Goal: Information Seeking & Learning: Learn about a topic

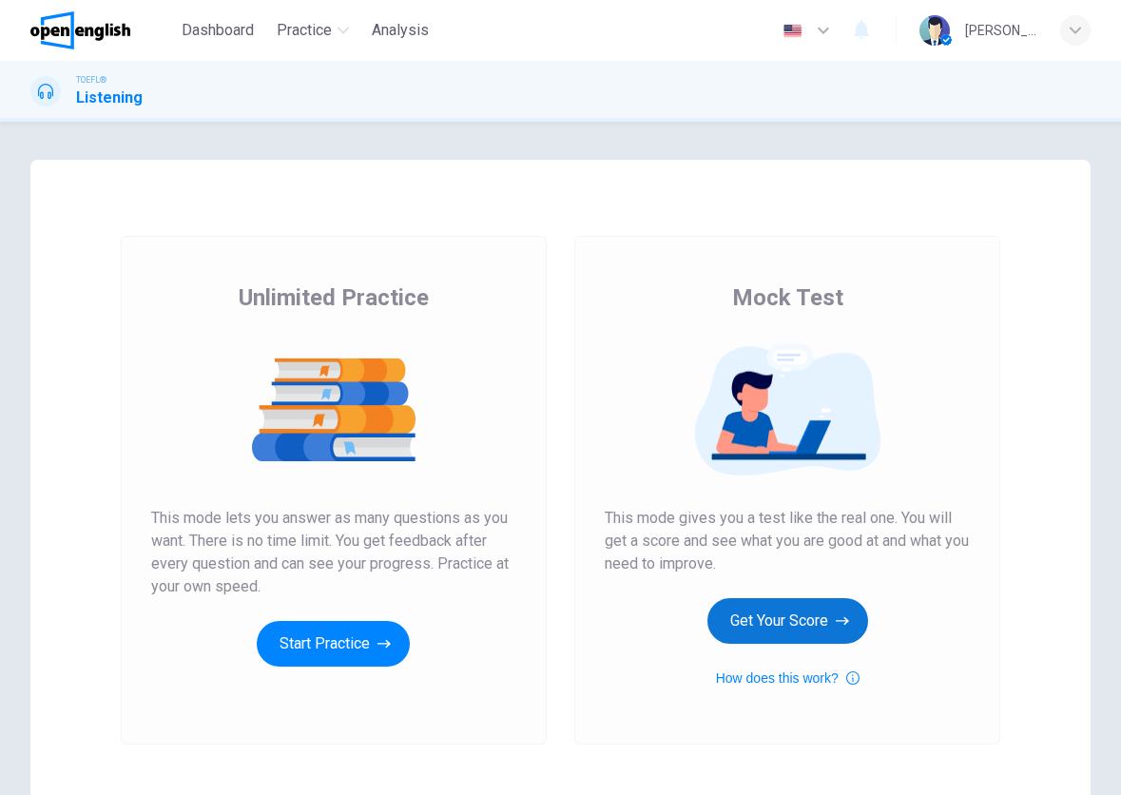
click at [802, 609] on button "Get Your Score" at bounding box center [788, 621] width 161 height 46
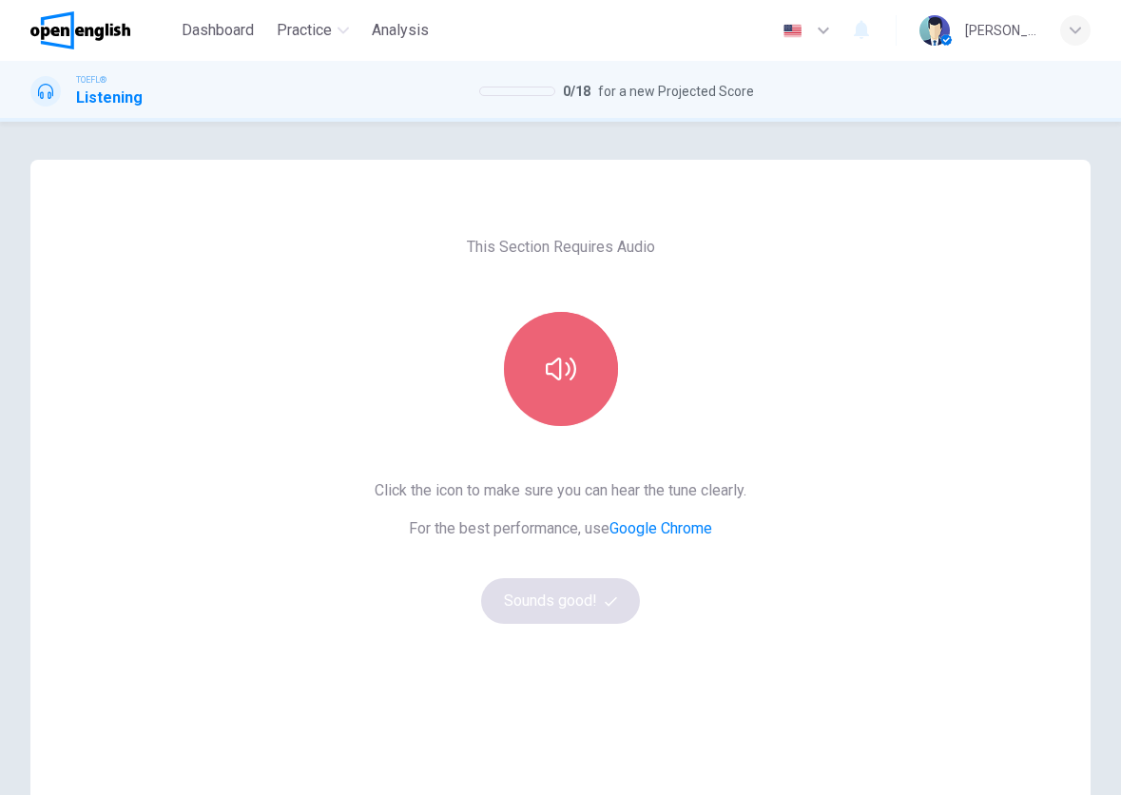
click at [593, 394] on button "button" at bounding box center [561, 369] width 114 height 114
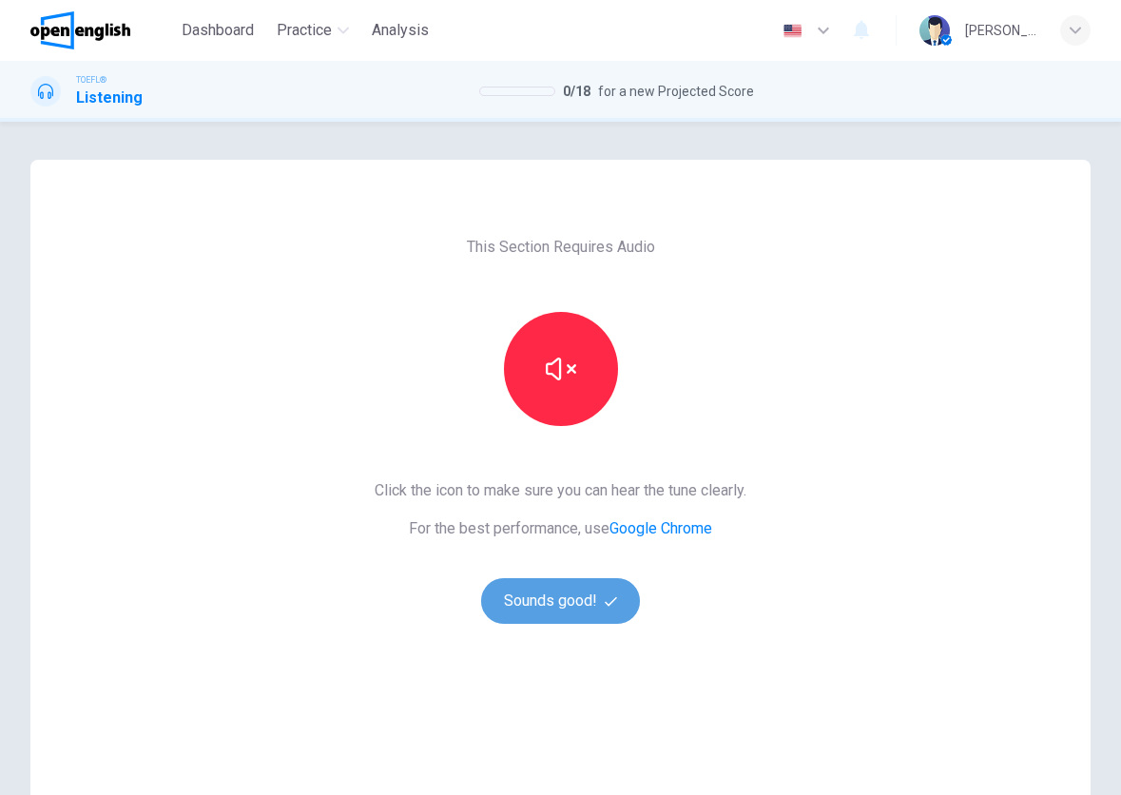
click at [568, 583] on button "Sounds good!" at bounding box center [561, 601] width 160 height 46
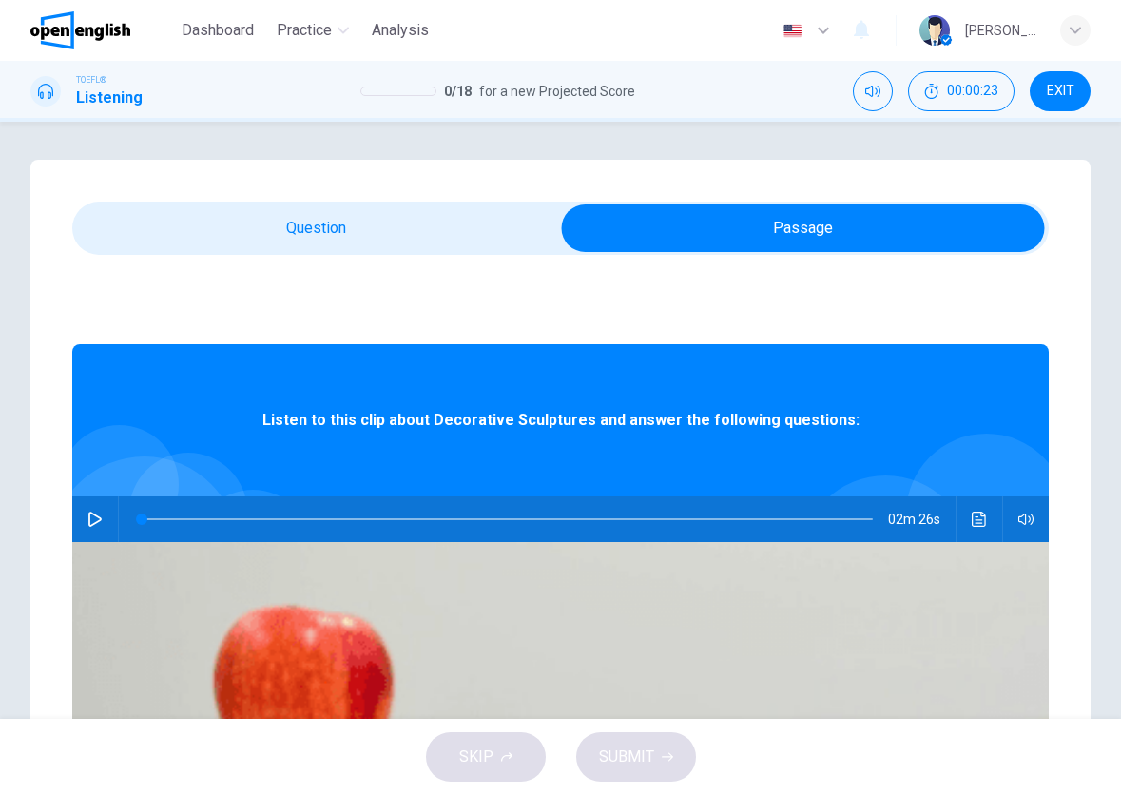
click at [362, 519] on div "02m 26s" at bounding box center [560, 519] width 977 height 46
click at [110, 517] on button "button" at bounding box center [95, 519] width 30 height 46
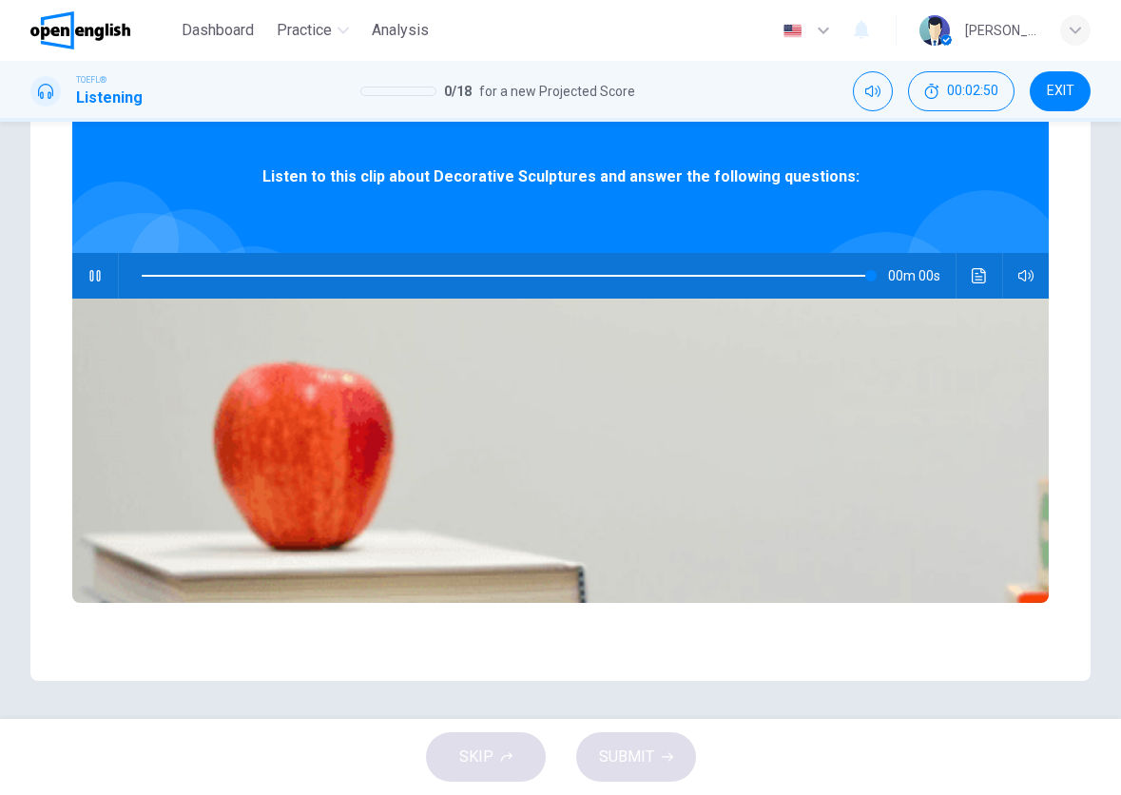
type input "*"
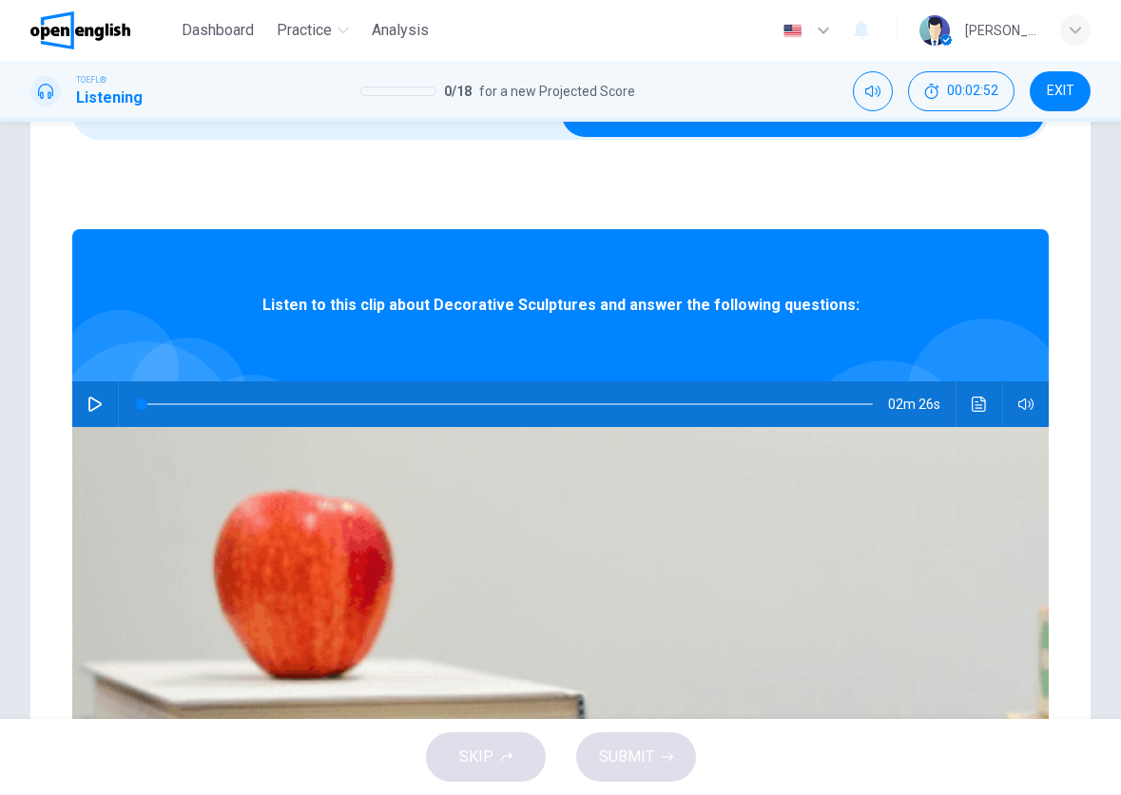
scroll to position [53, 0]
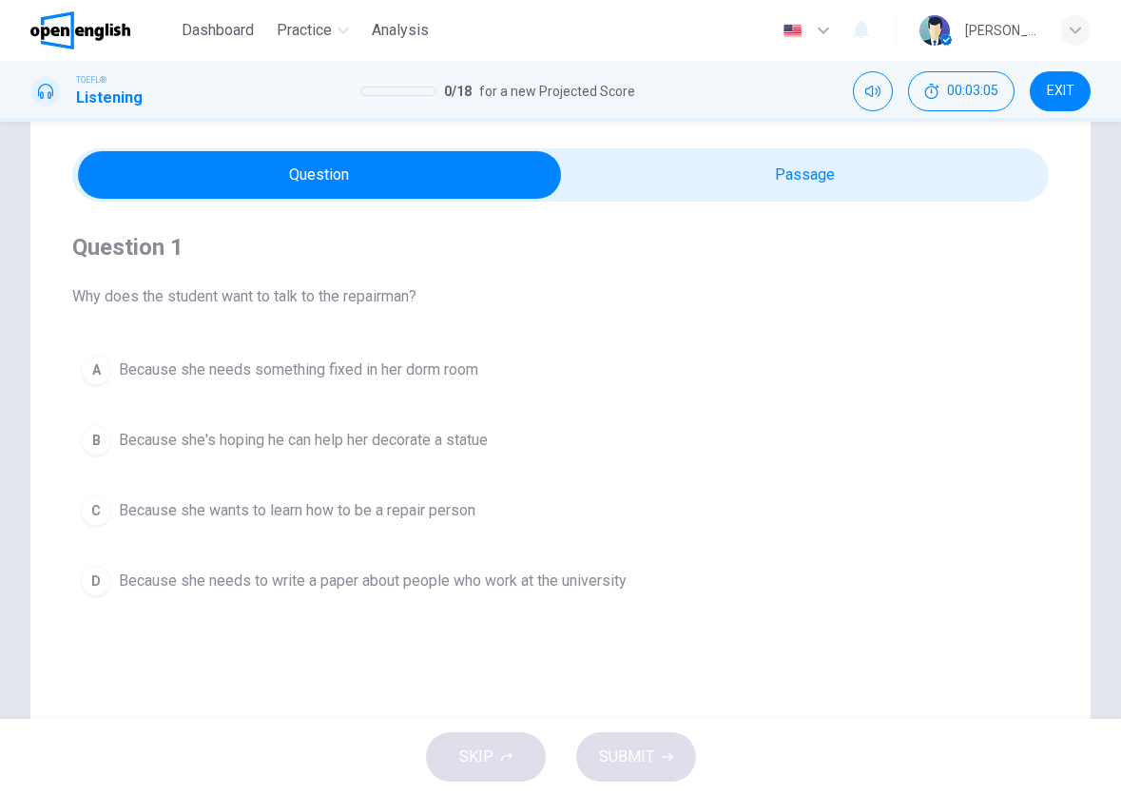
click at [383, 439] on span "Because she's hoping he can help her decorate a statue" at bounding box center [303, 440] width 369 height 23
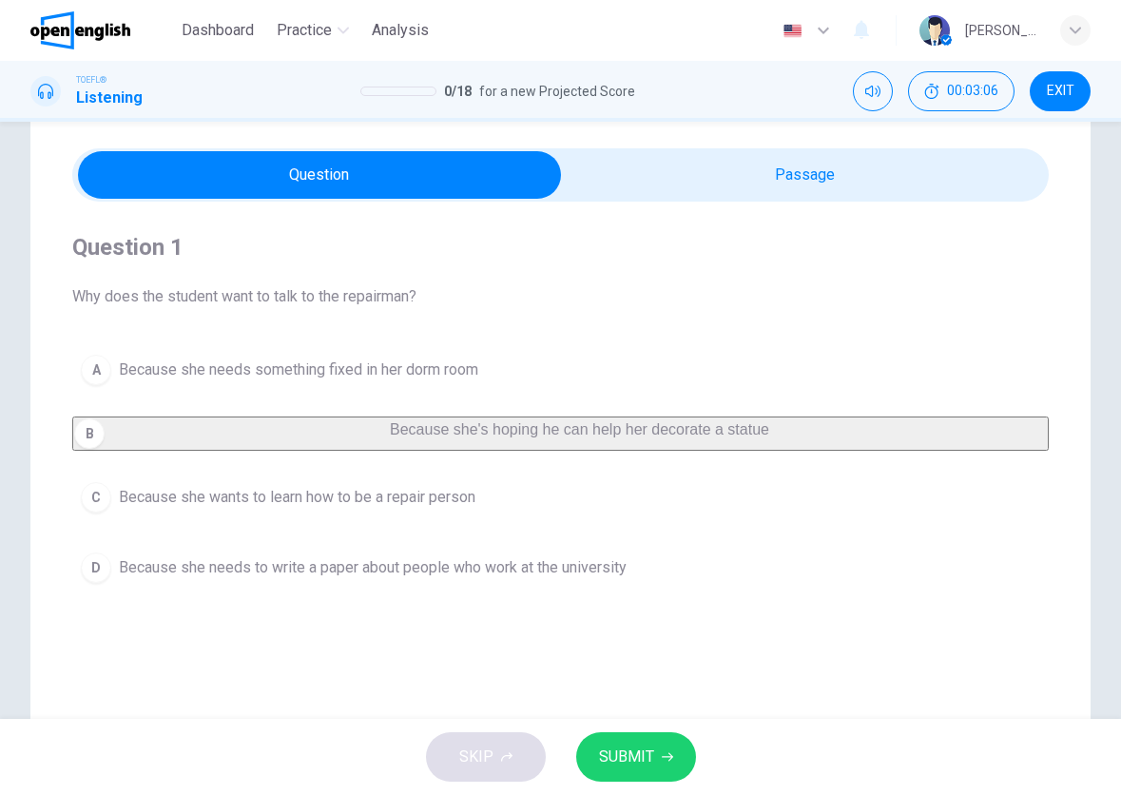
click at [625, 757] on span "SUBMIT" at bounding box center [626, 757] width 55 height 27
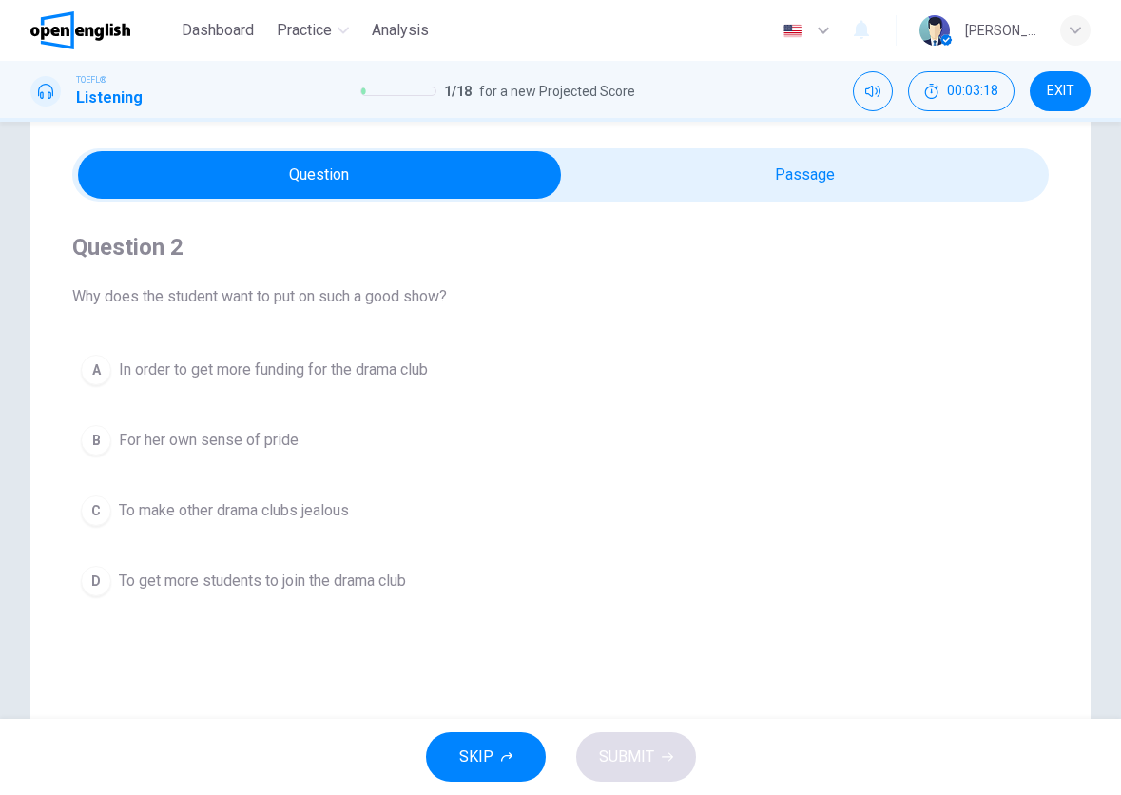
click at [355, 581] on span "To get more students to join the drama club" at bounding box center [262, 581] width 287 height 23
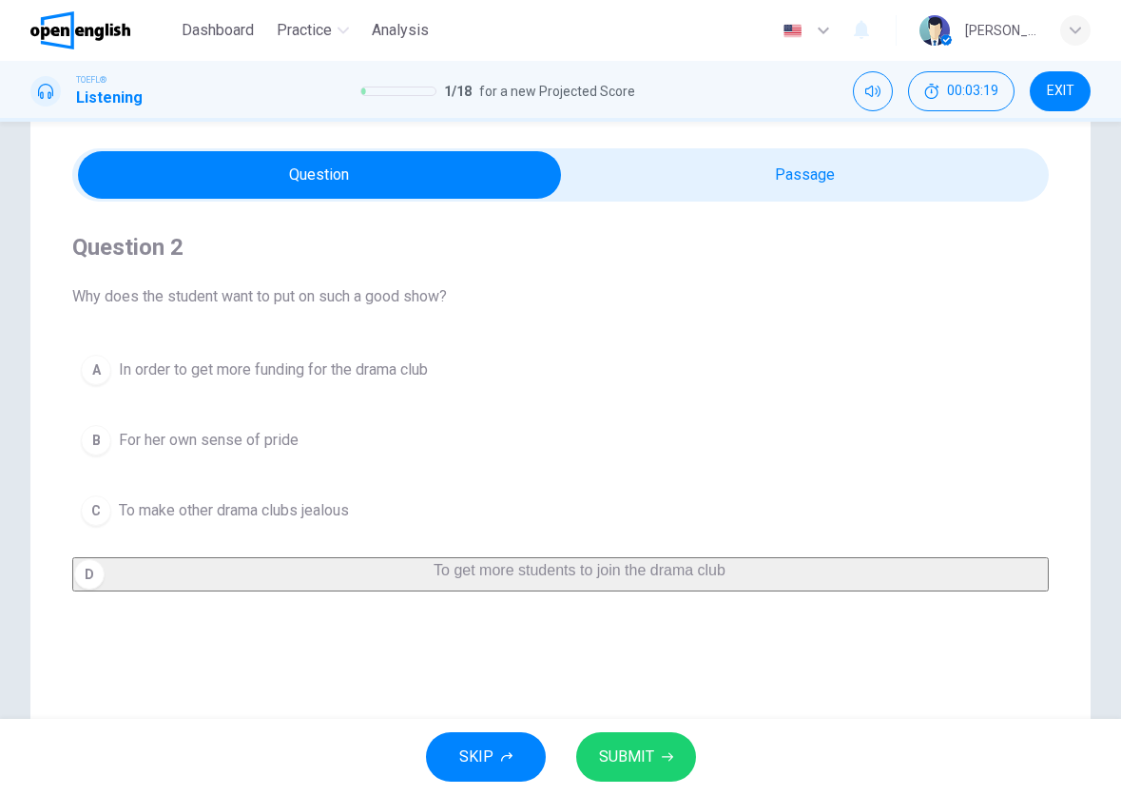
click at [666, 770] on button "SUBMIT" at bounding box center [636, 756] width 120 height 49
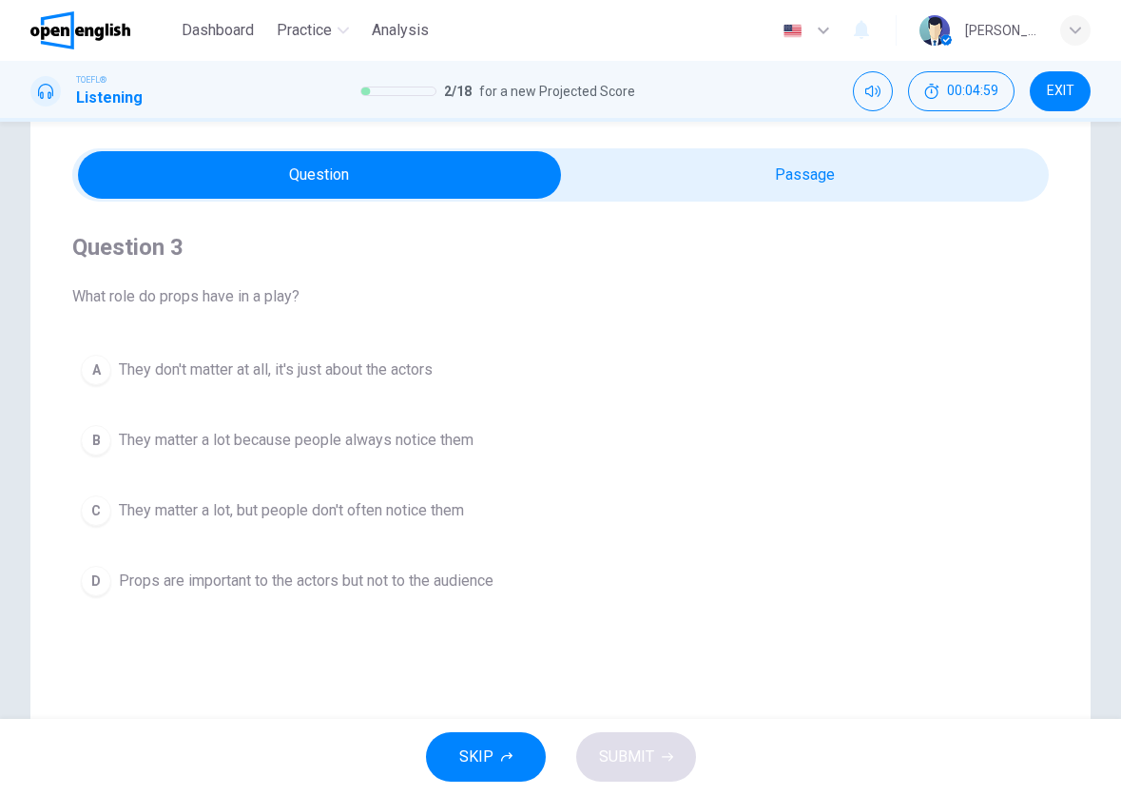
click at [346, 513] on span "They matter a lot, but people don't often notice them" at bounding box center [291, 510] width 345 height 23
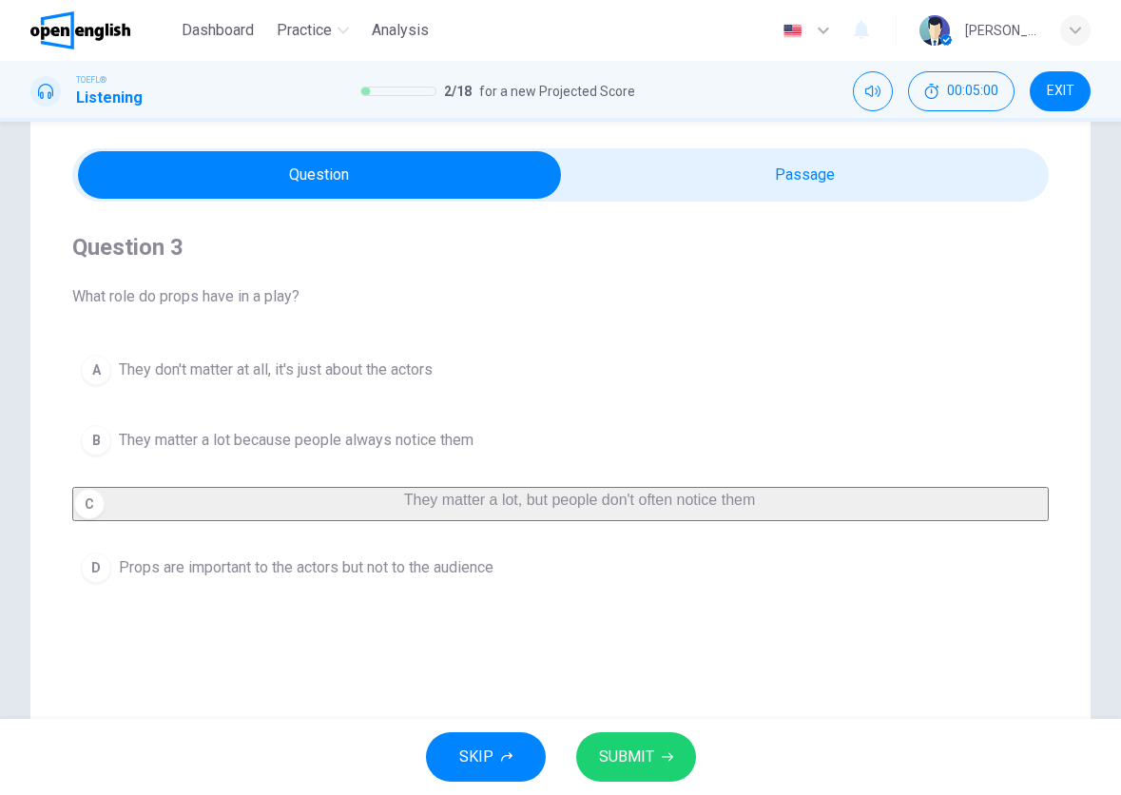
click at [645, 749] on span "SUBMIT" at bounding box center [626, 757] width 55 height 27
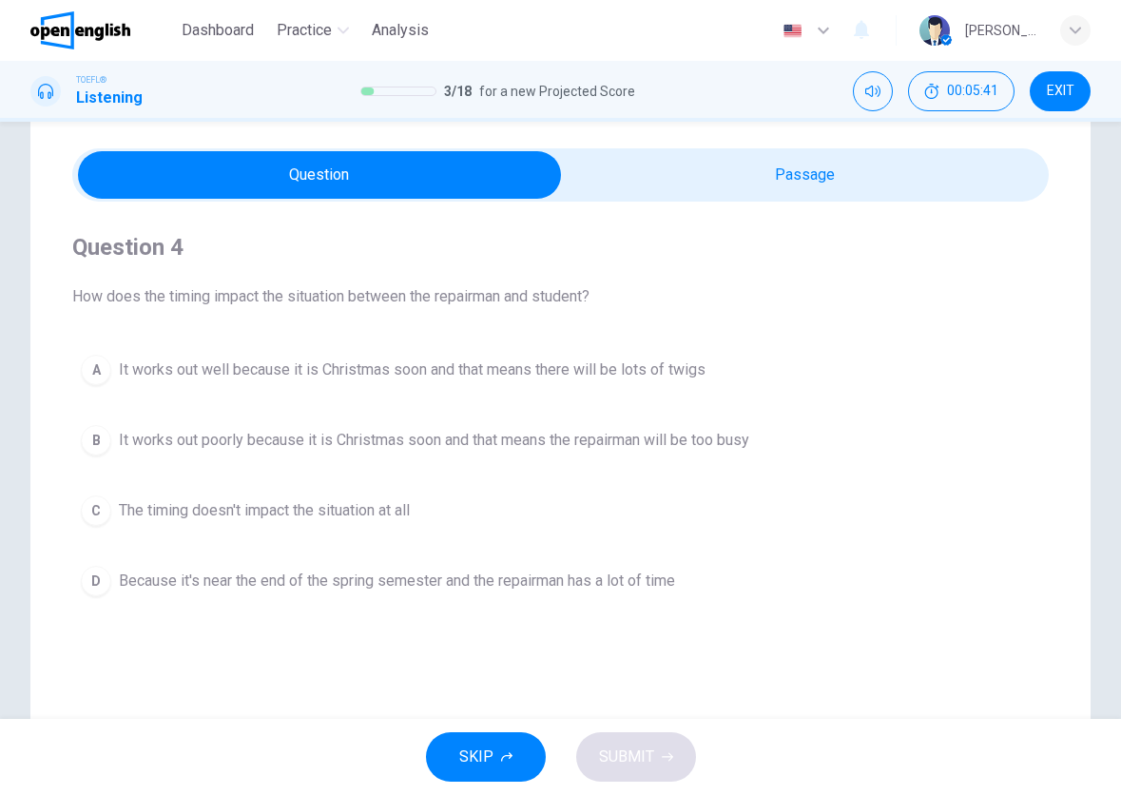
click at [499, 373] on span "It works out well because it is Christmas soon and that means there will be lot…" at bounding box center [412, 370] width 587 height 23
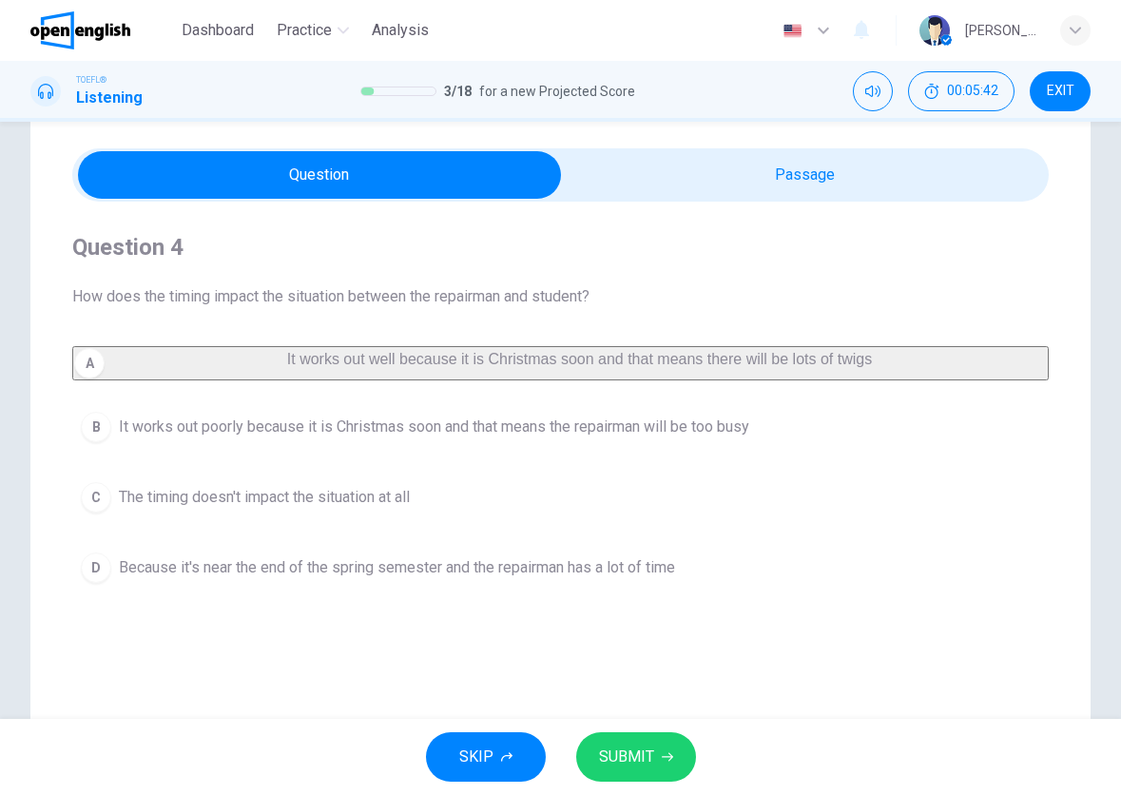
click at [645, 730] on div "SKIP SUBMIT" at bounding box center [560, 757] width 1121 height 76
click at [650, 762] on span "SUBMIT" at bounding box center [626, 757] width 55 height 27
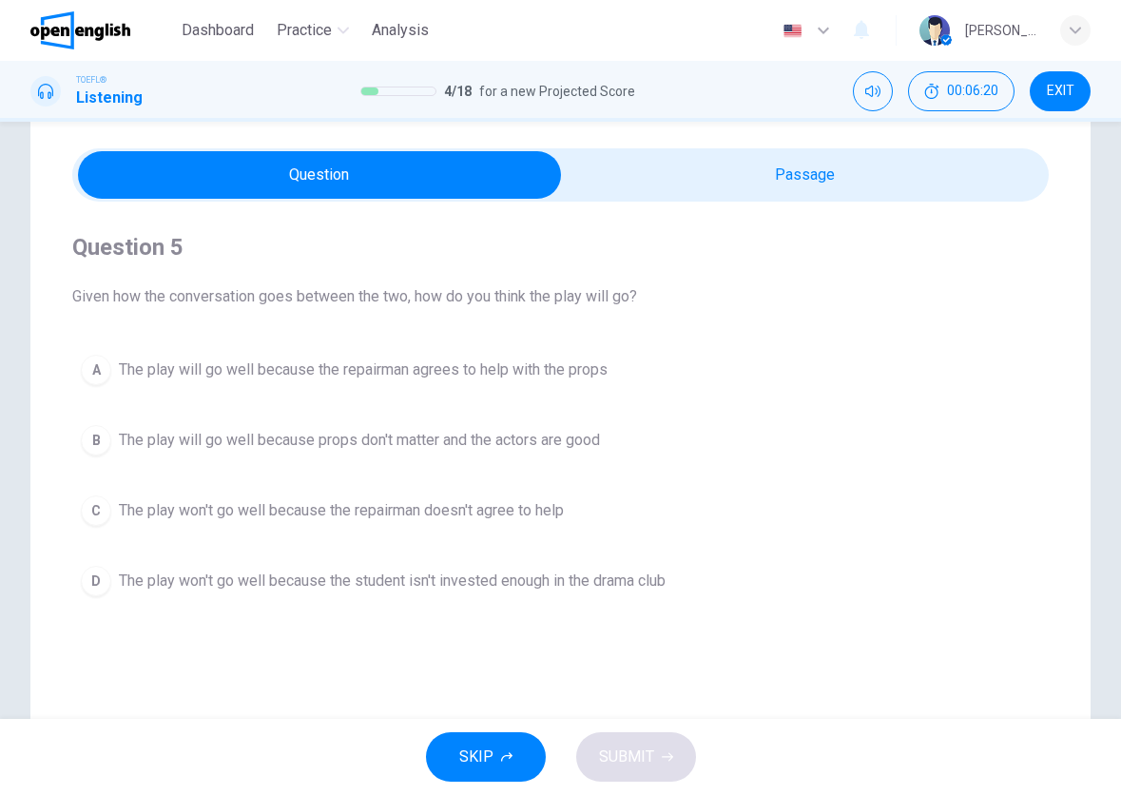
click at [355, 370] on span "The play will go well because the repairman agrees to help with the props" at bounding box center [363, 370] width 489 height 23
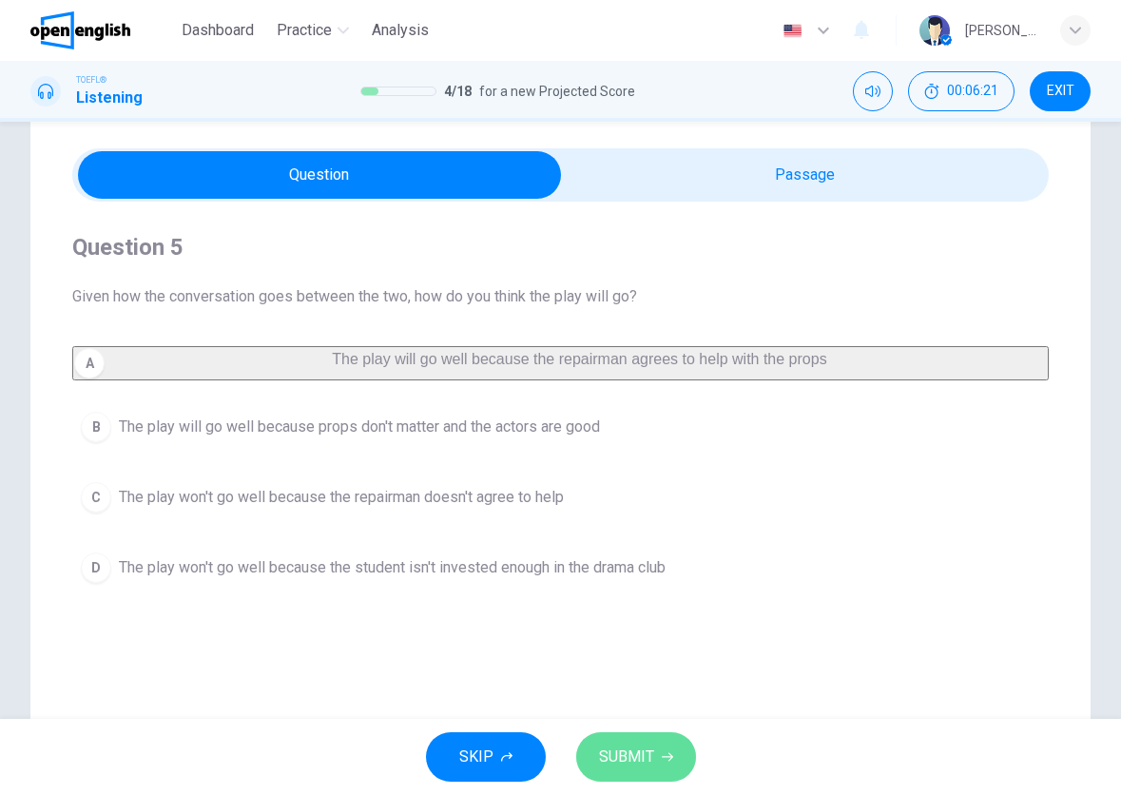
click at [635, 768] on span "SUBMIT" at bounding box center [626, 757] width 55 height 27
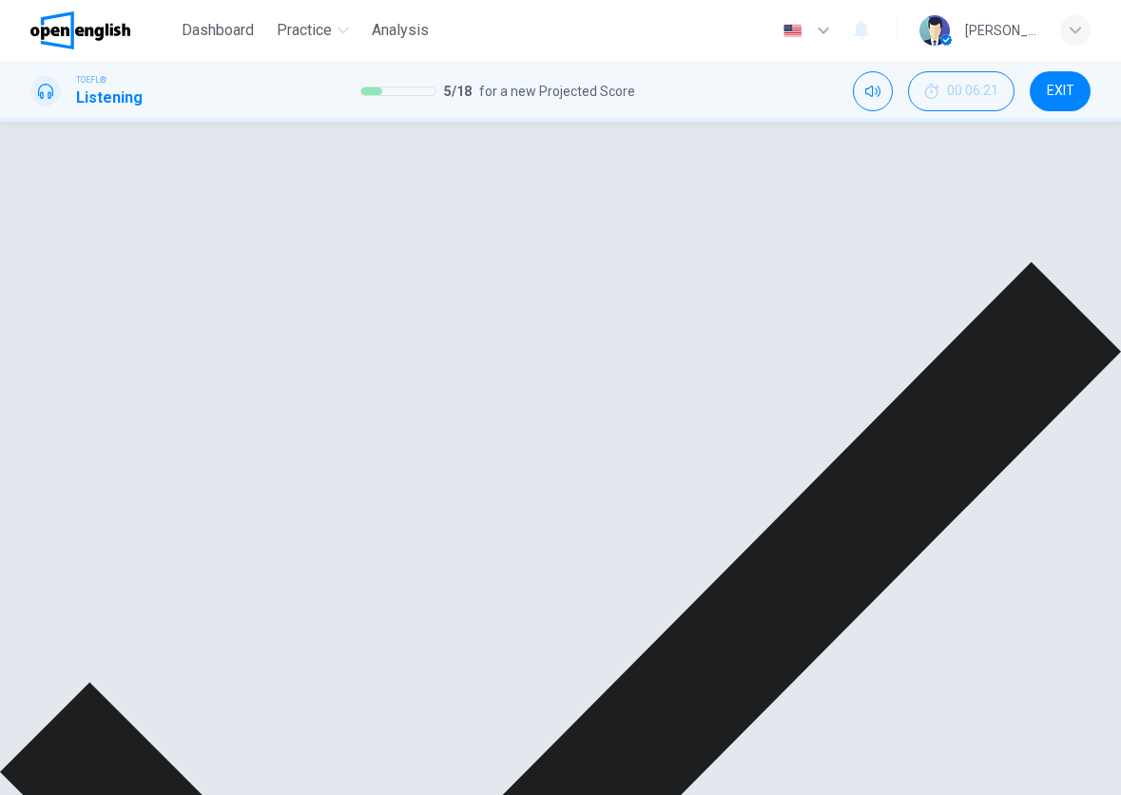
click at [656, 729] on div "Nice! Correct answer! Explanation NEXT" at bounding box center [560, 731] width 1121 height 1219
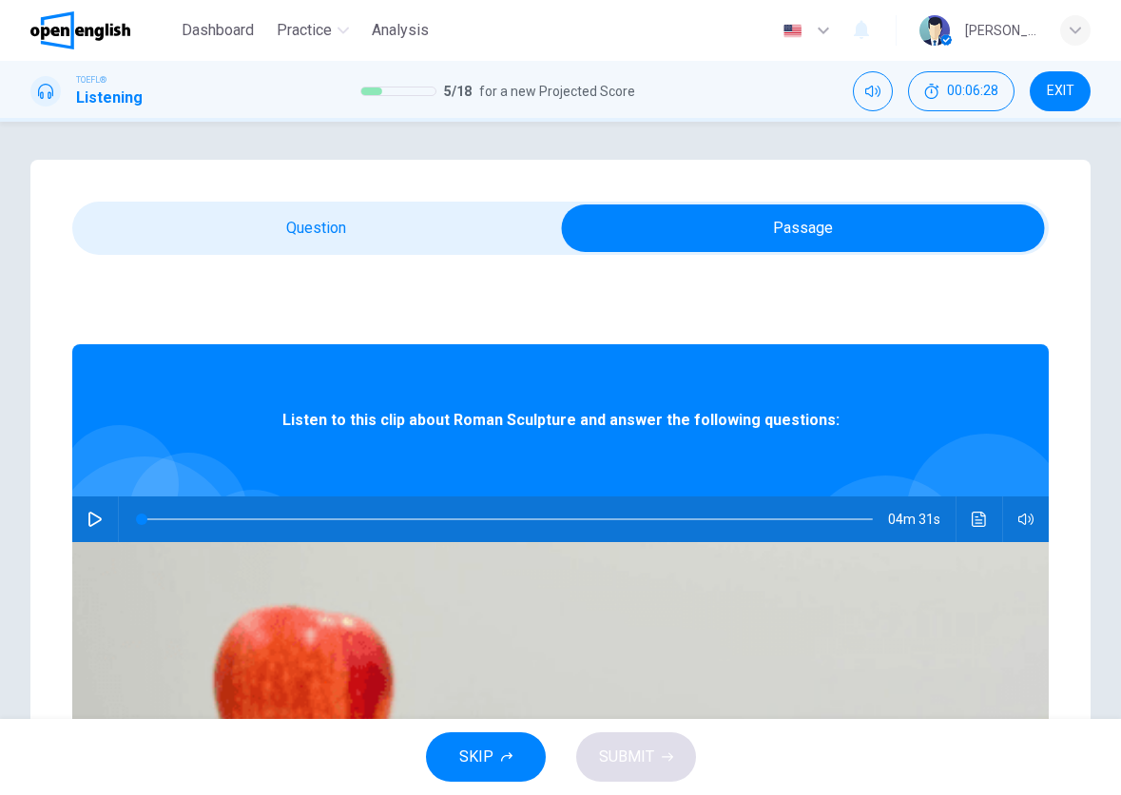
click at [110, 528] on button "button" at bounding box center [95, 519] width 30 height 46
type input "*"
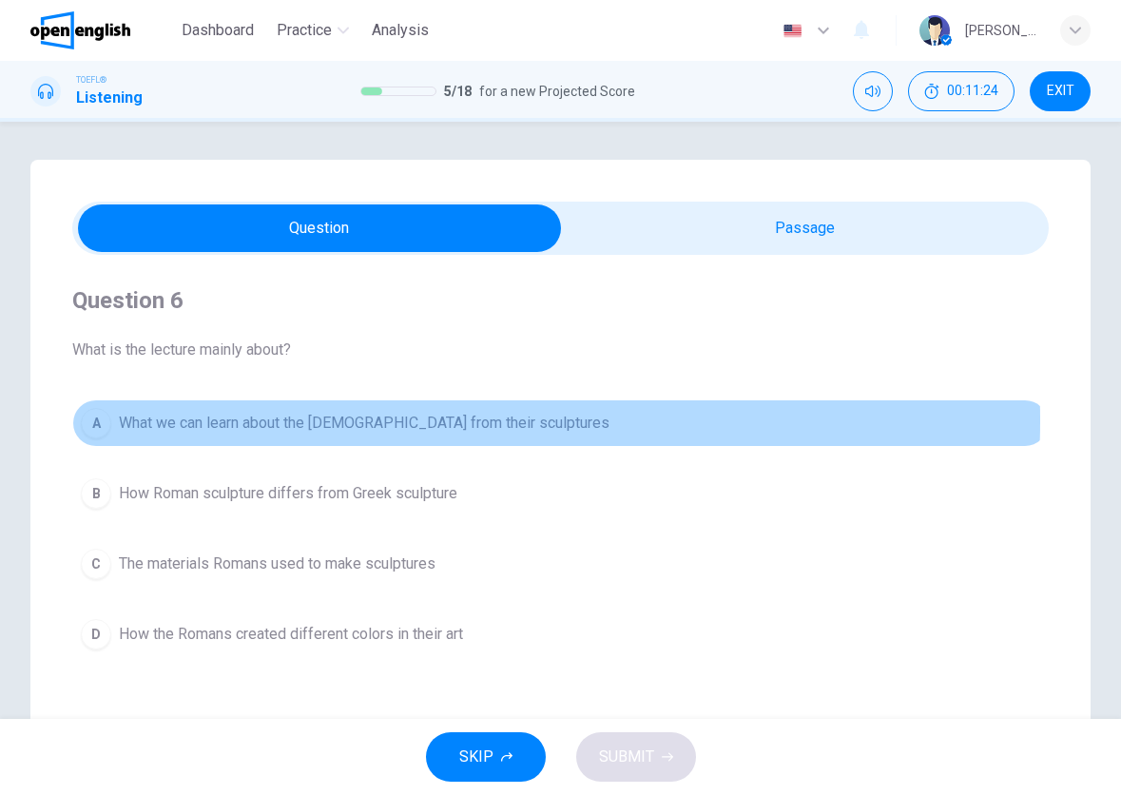
click at [357, 420] on span "What we can learn about the [DEMOGRAPHIC_DATA] from their sculptures" at bounding box center [364, 423] width 491 height 23
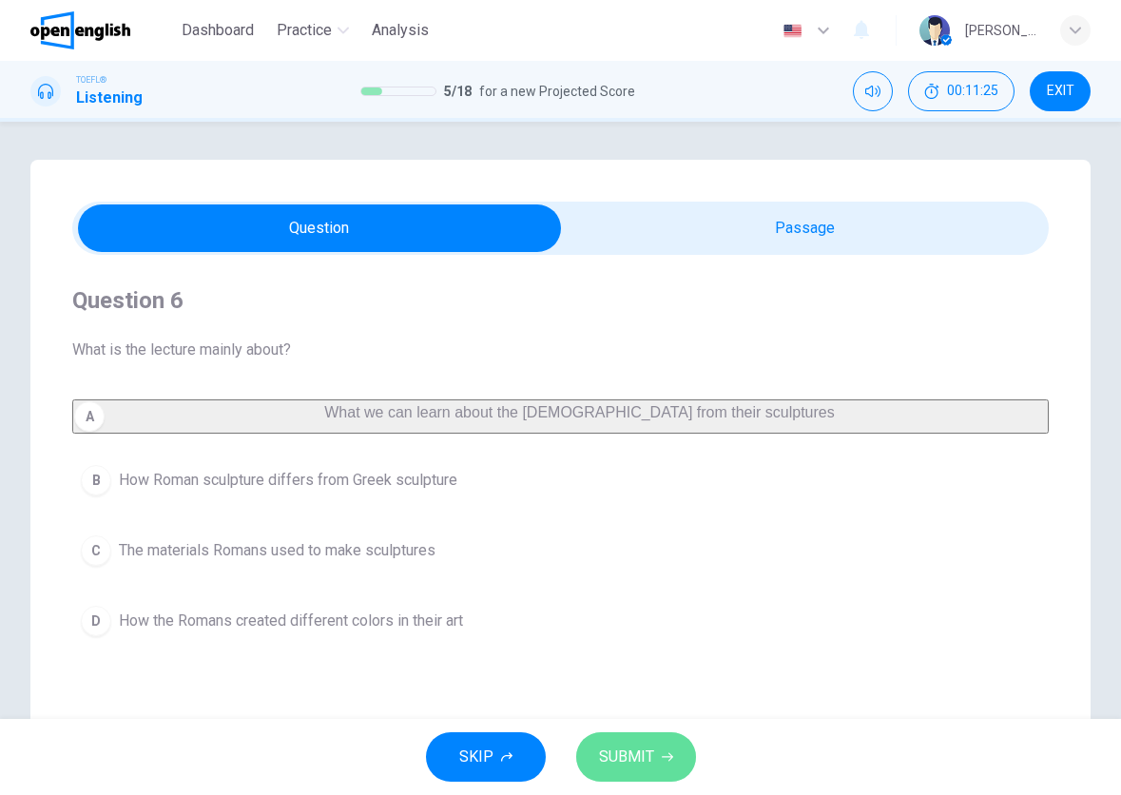
drag, startPoint x: 649, startPoint y: 748, endPoint x: 641, endPoint y: 739, distance: 11.5
click at [648, 748] on span "SUBMIT" at bounding box center [626, 757] width 55 height 27
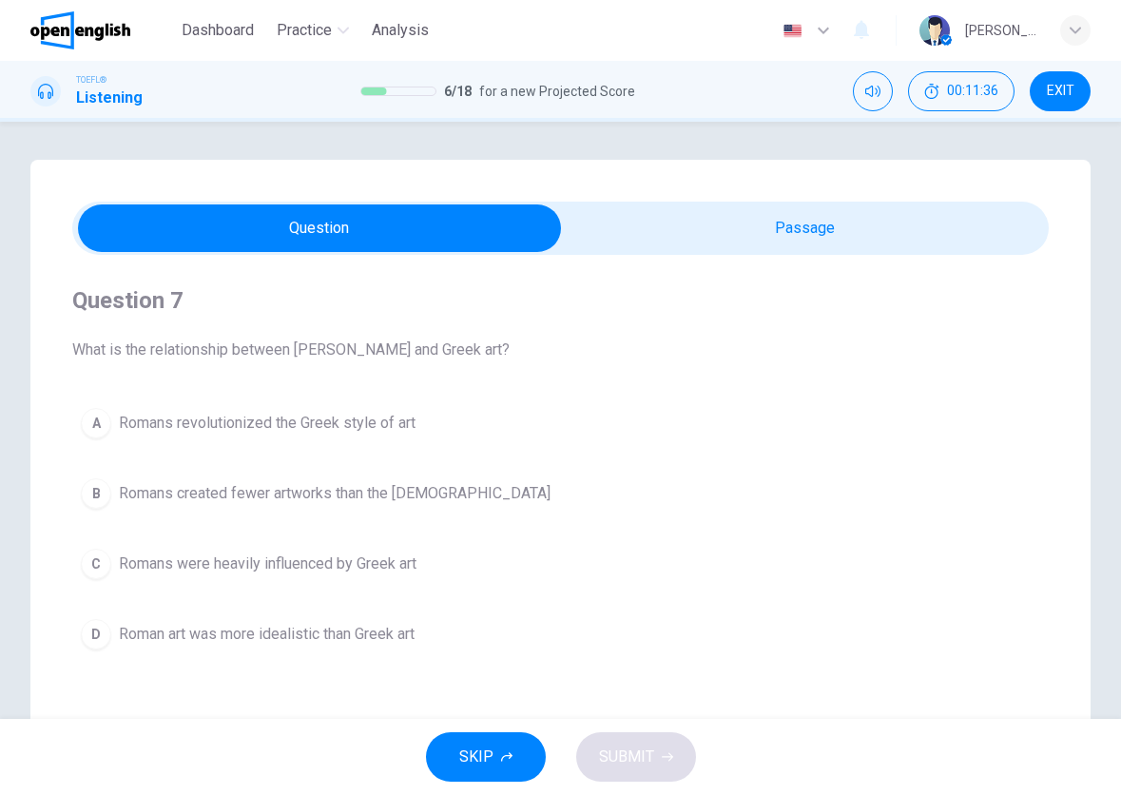
click at [331, 562] on span "Romans were heavily influenced by Greek art" at bounding box center [268, 564] width 298 height 23
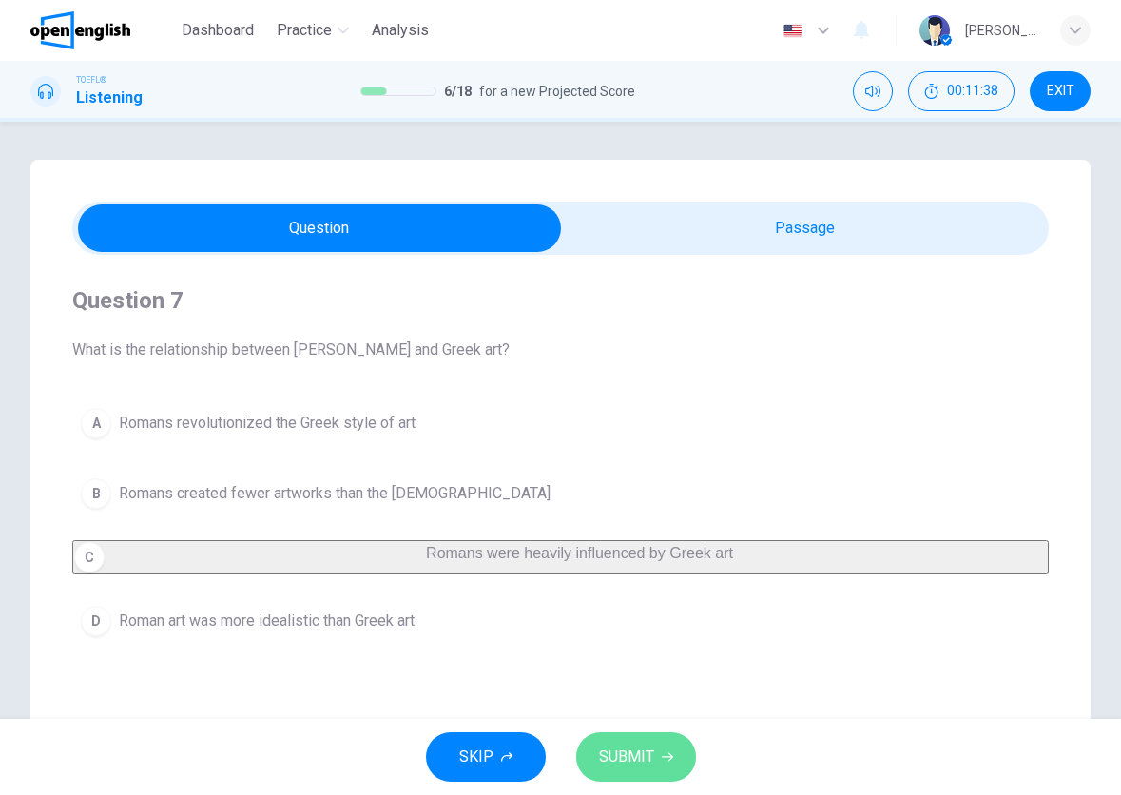
click at [639, 744] on span "SUBMIT" at bounding box center [626, 757] width 55 height 27
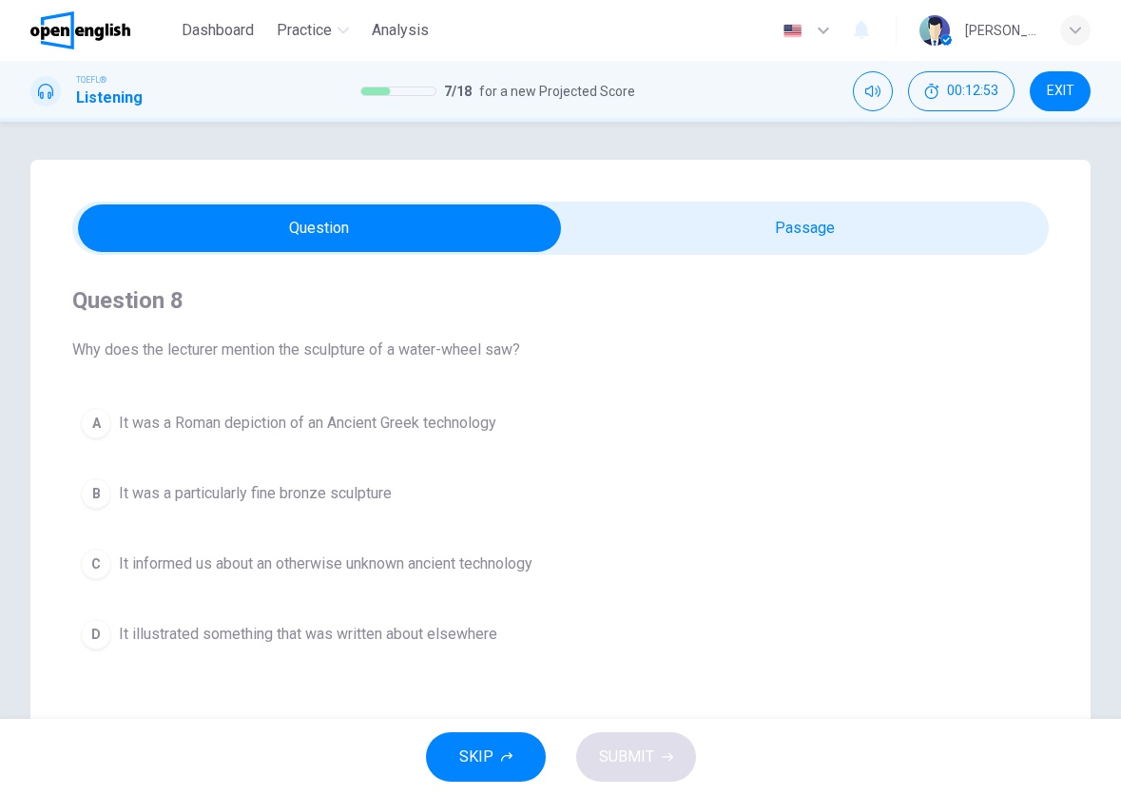
click at [396, 432] on span "It was a Roman depiction of an Ancient Greek technology" at bounding box center [308, 423] width 378 height 23
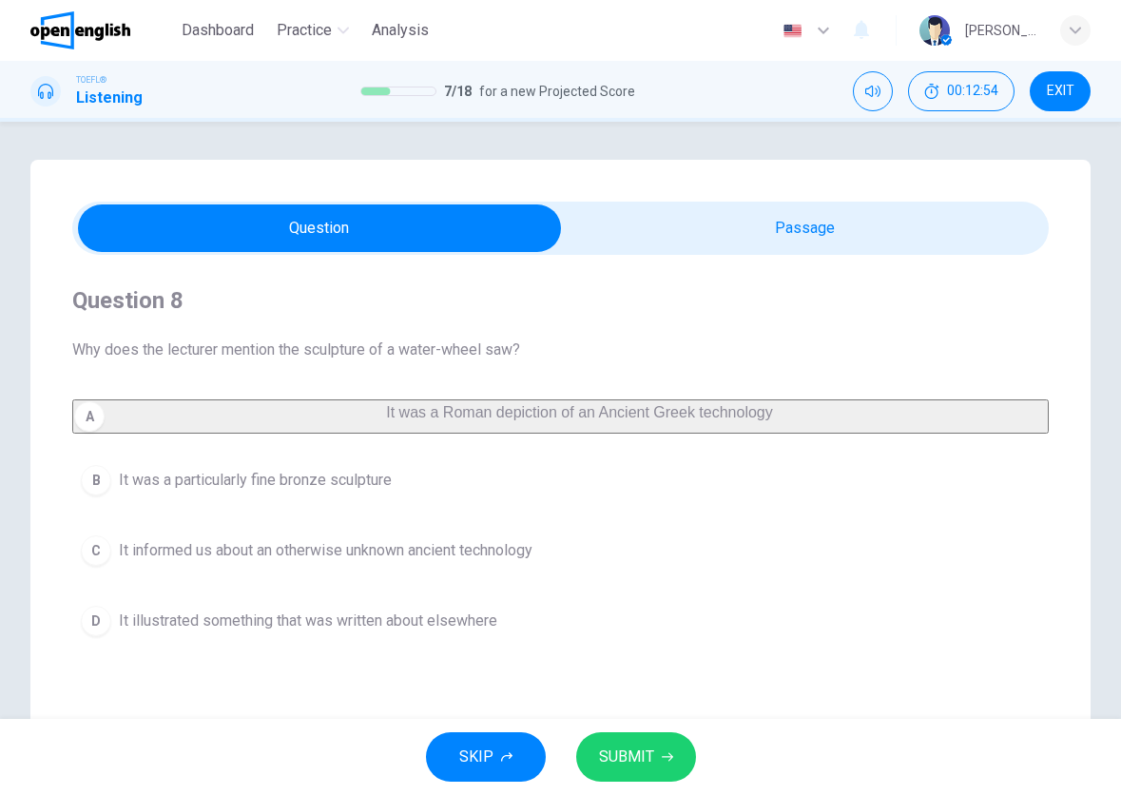
click at [603, 767] on span "SUBMIT" at bounding box center [626, 757] width 55 height 27
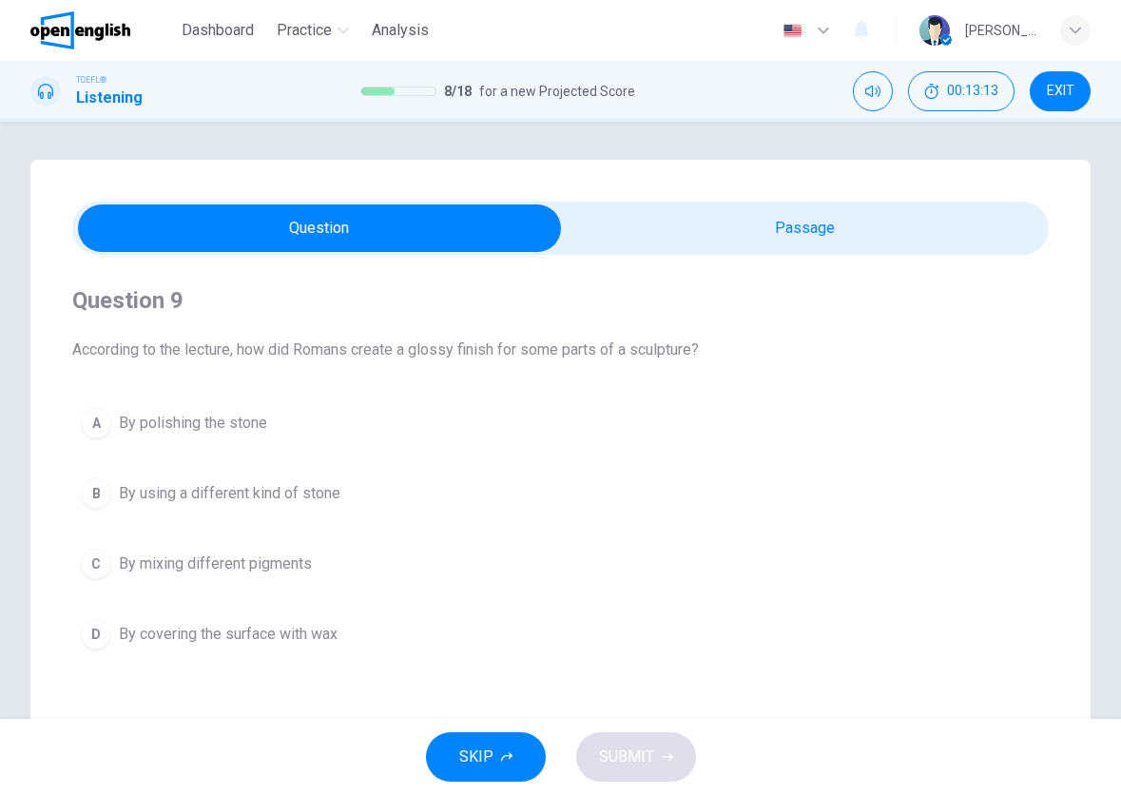
click at [225, 478] on button "B By using a different kind of stone" at bounding box center [560, 494] width 977 height 48
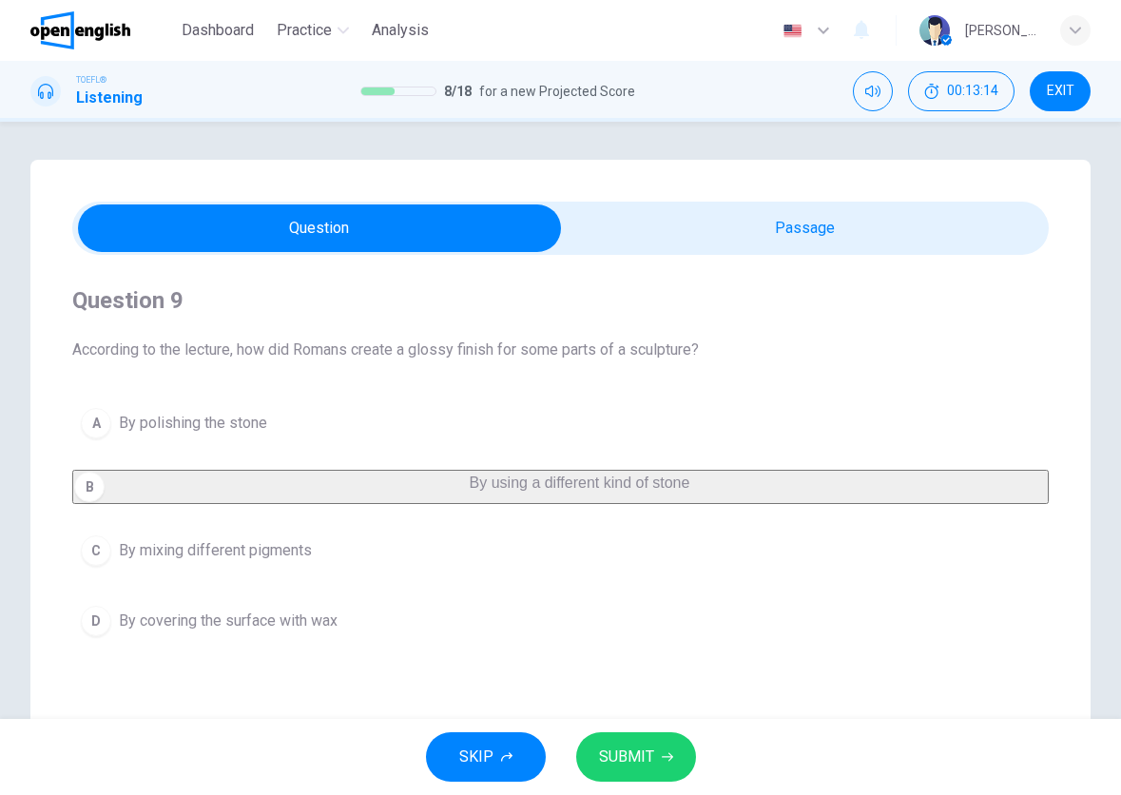
click at [618, 765] on span "SUBMIT" at bounding box center [626, 757] width 55 height 27
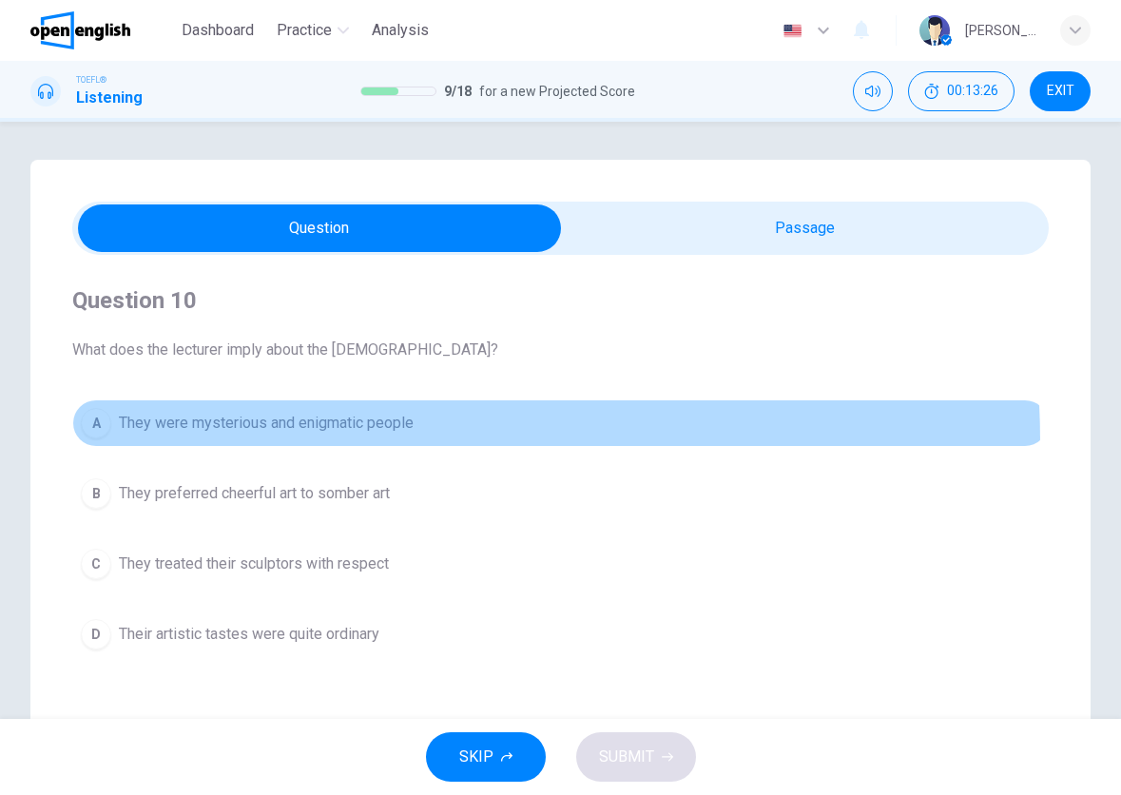
click at [272, 442] on button "A They were mysterious and enigmatic people" at bounding box center [560, 423] width 977 height 48
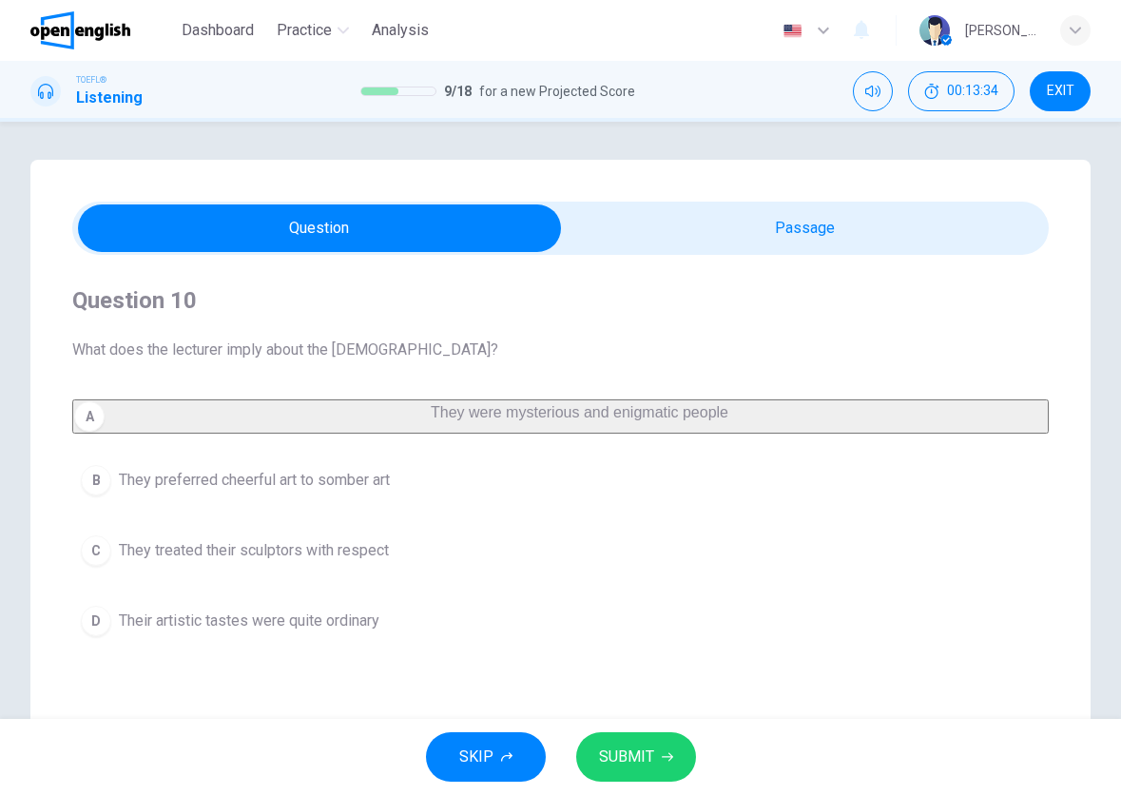
click at [359, 504] on button "B They preferred cheerful art to somber art" at bounding box center [560, 481] width 977 height 48
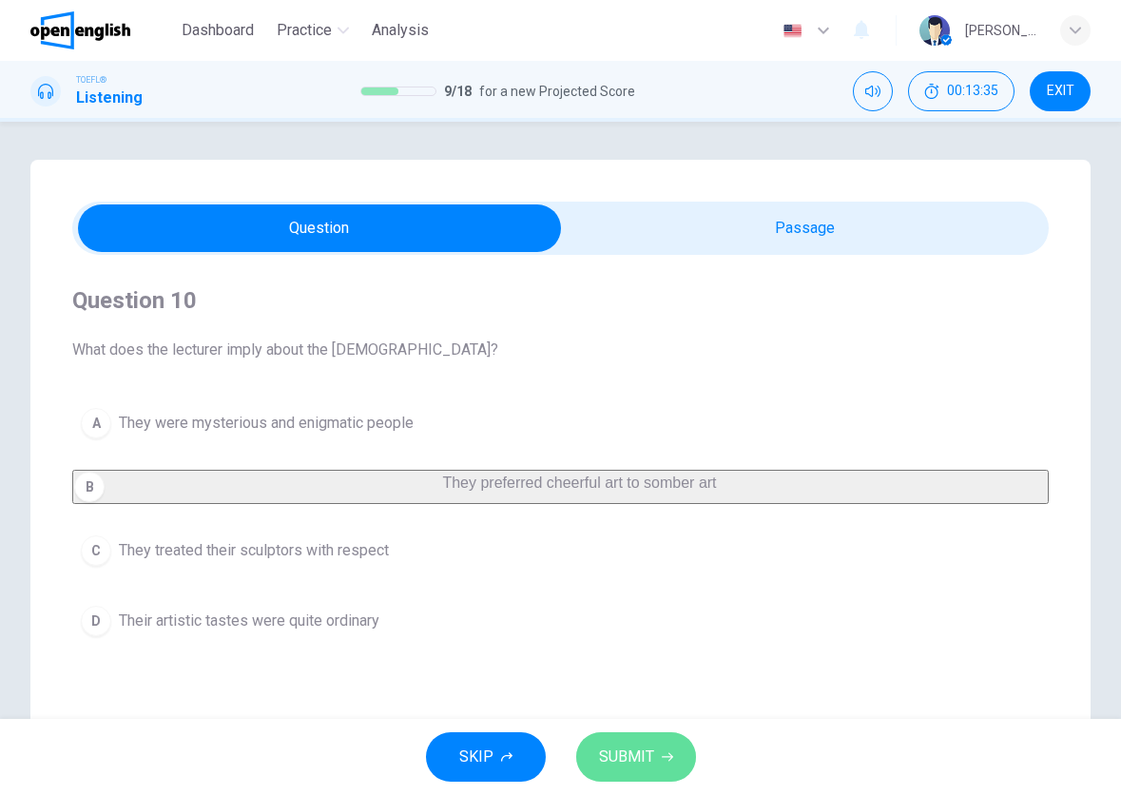
click at [650, 762] on span "SUBMIT" at bounding box center [626, 757] width 55 height 27
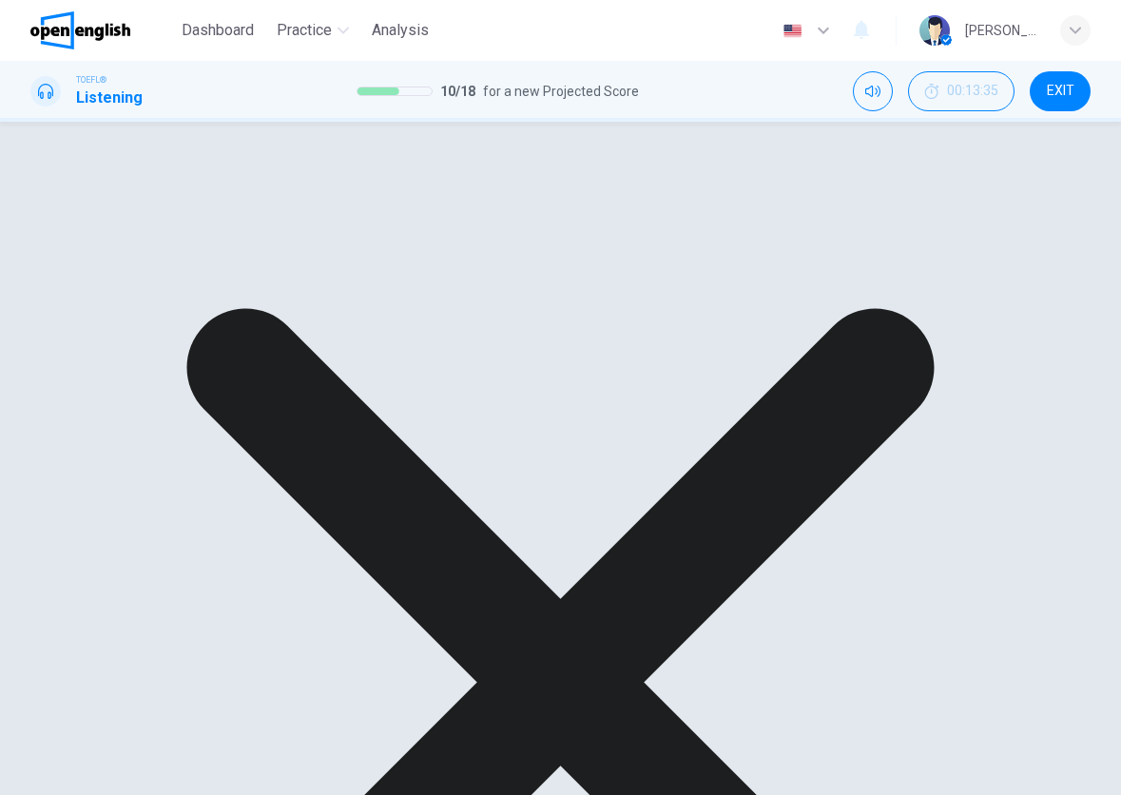
click at [855, 784] on div "Oops! Wrong answer! Explanation NEXT" at bounding box center [560, 731] width 1121 height 1219
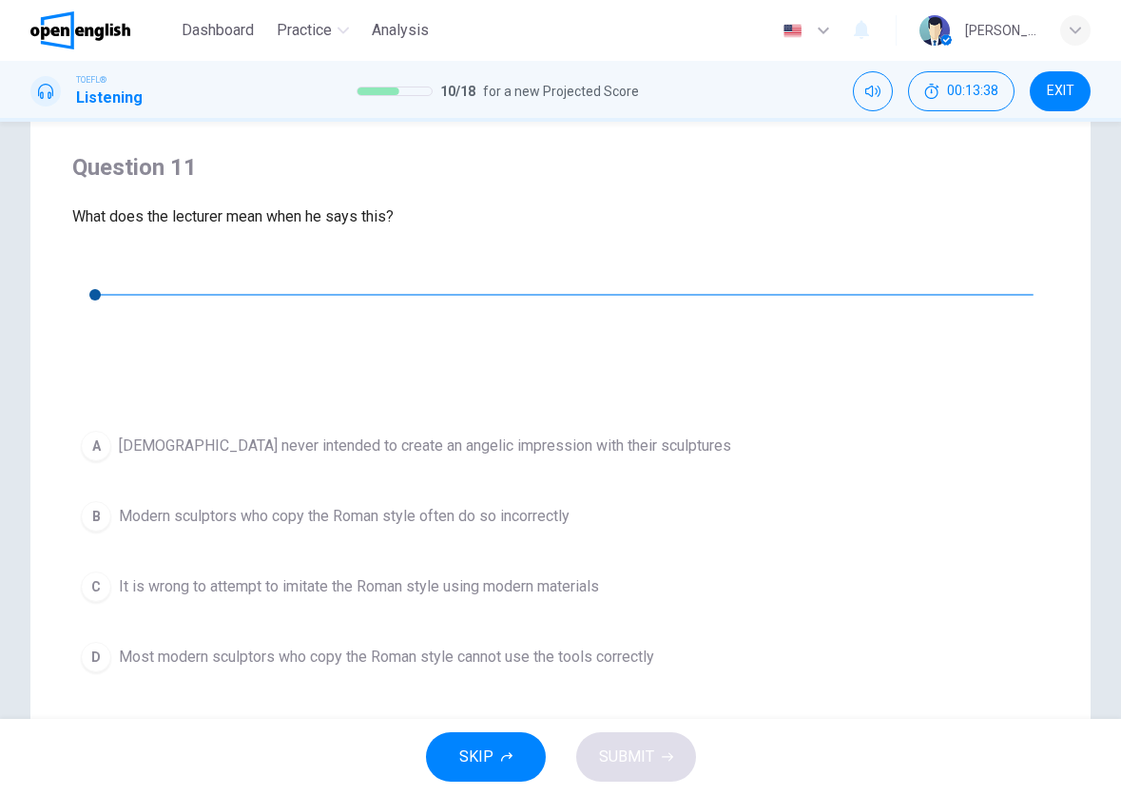
scroll to position [134, 0]
click at [96, 281] on button "button" at bounding box center [87, 265] width 30 height 30
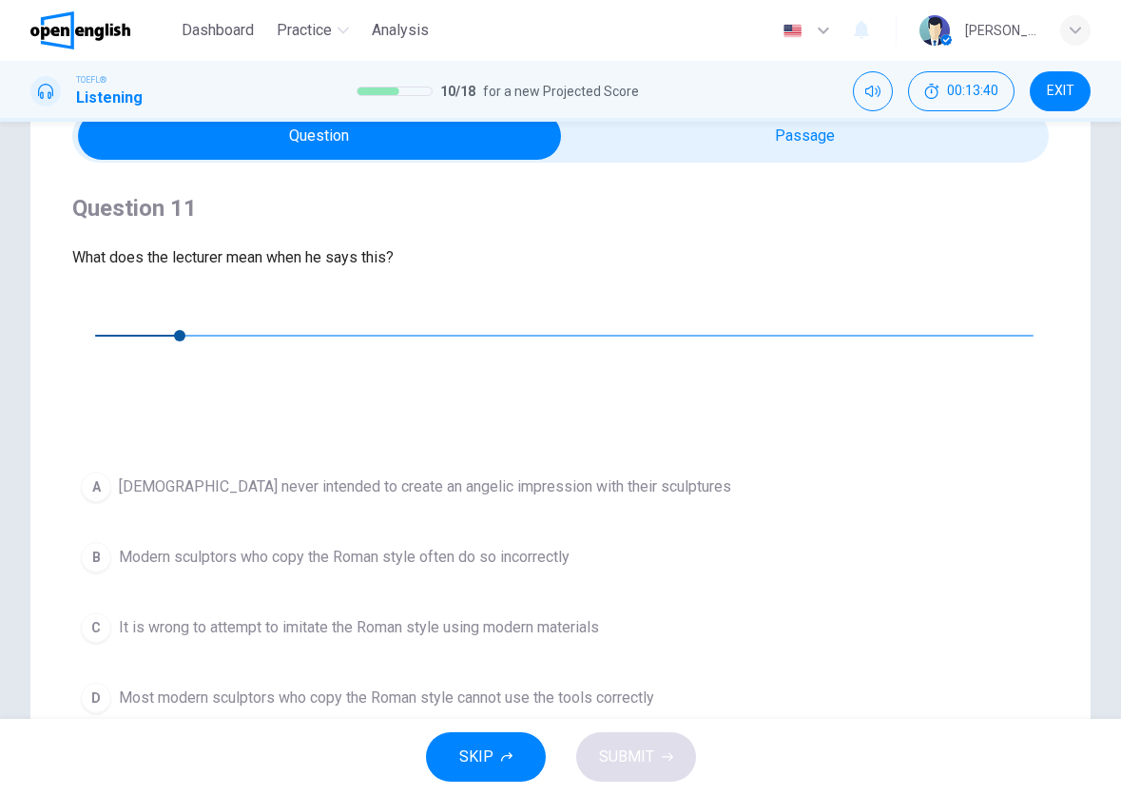
scroll to position [87, 0]
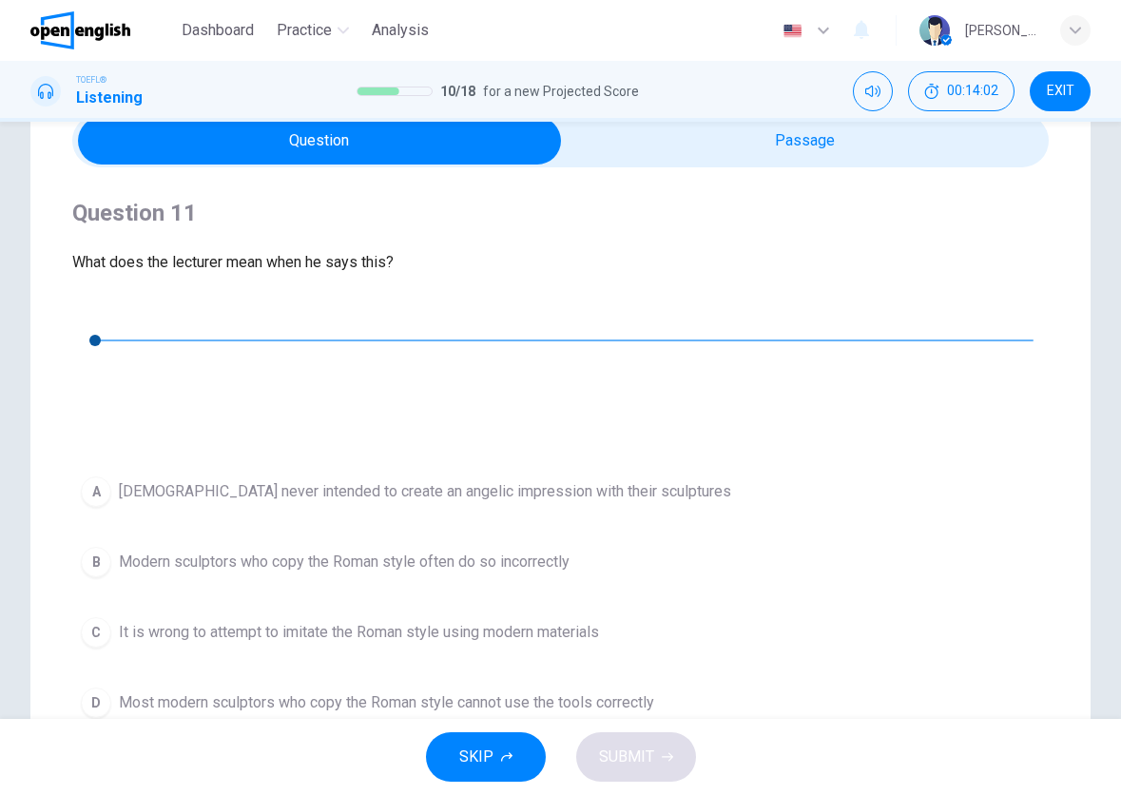
click at [79, 318] on div "00m 10s" at bounding box center [560, 363] width 977 height 133
click at [86, 318] on button "button" at bounding box center [87, 312] width 30 height 30
type input "*"
click at [262, 551] on span "Modern sculptors who copy the Roman style often do so incorrectly" at bounding box center [344, 562] width 451 height 23
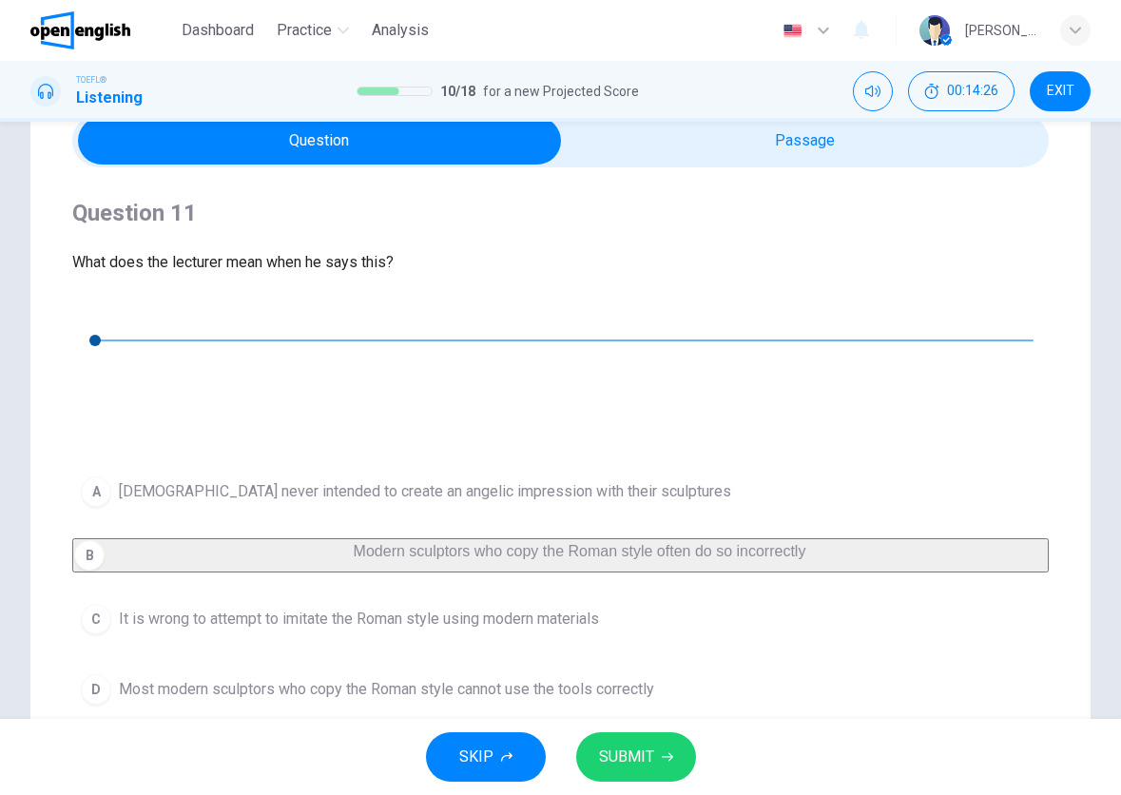
click at [674, 742] on button "SUBMIT" at bounding box center [636, 756] width 120 height 49
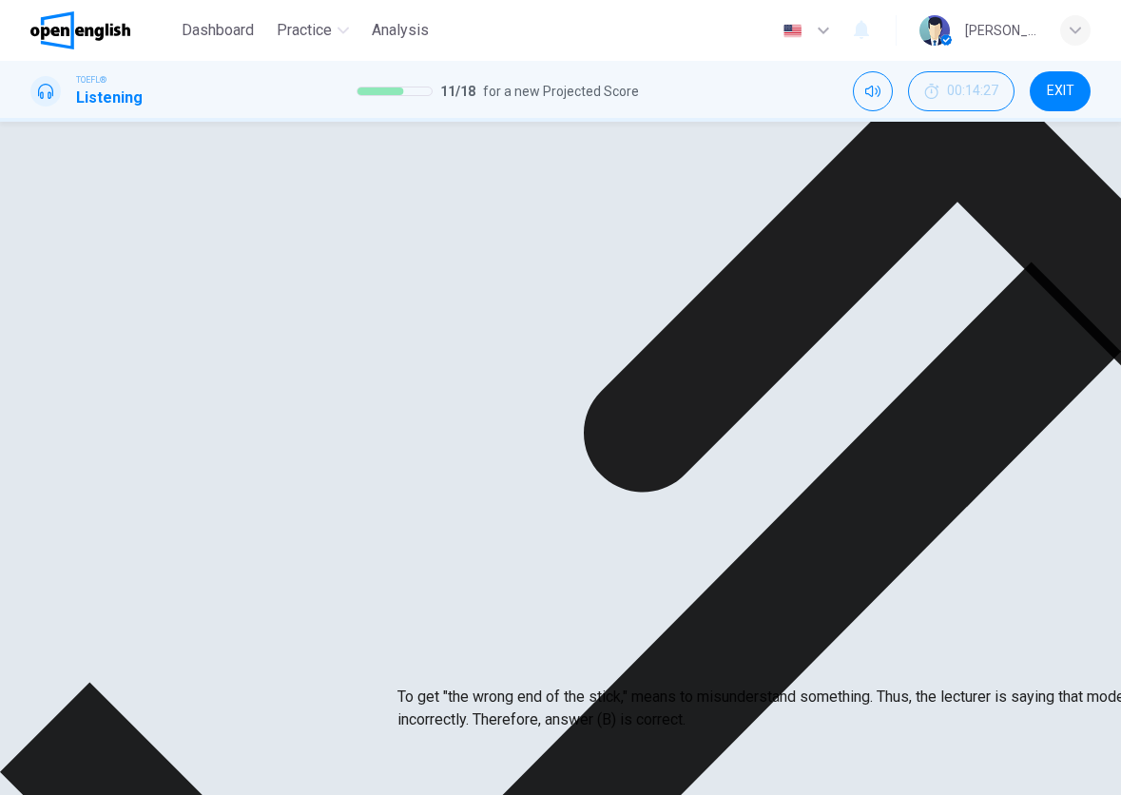
click at [985, 278] on div "Question 11 What does the lecturer mean when he says this? 00m 10s" at bounding box center [560, 314] width 977 height 232
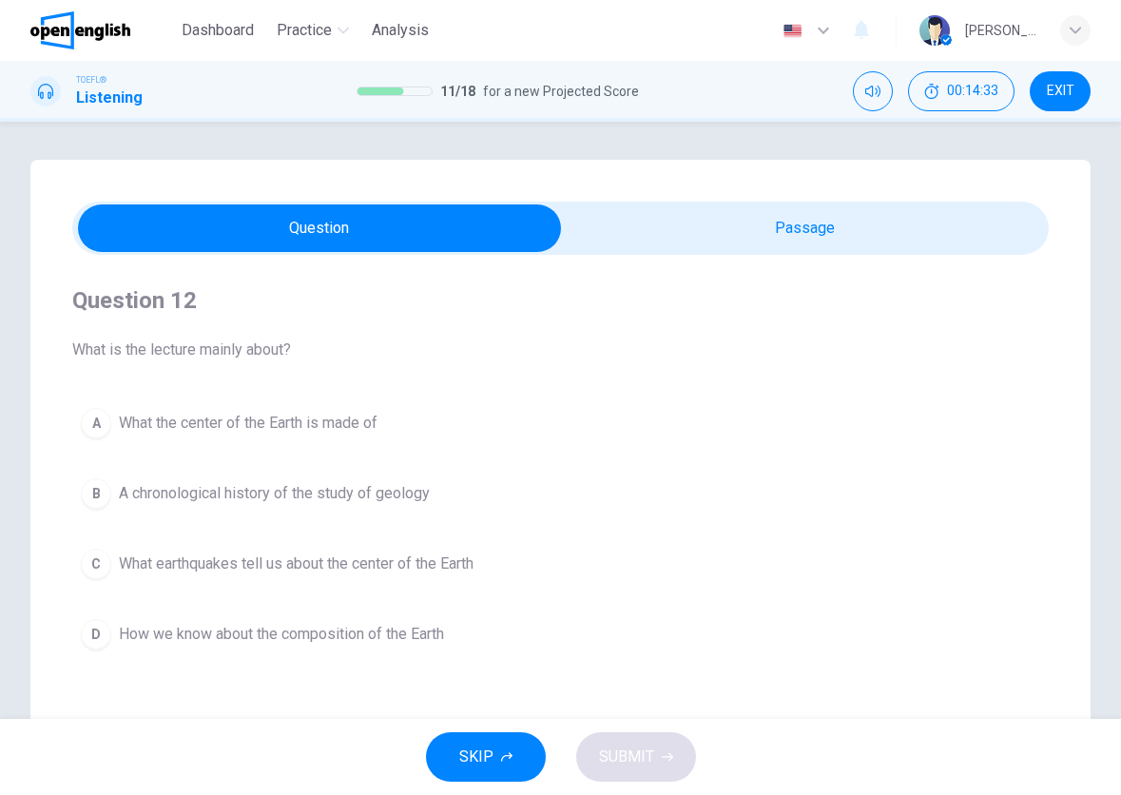
scroll to position [0, 0]
click at [866, 88] on icon "Mute" at bounding box center [872, 91] width 15 height 11
click at [866, 88] on icon "Unmute" at bounding box center [872, 91] width 15 height 11
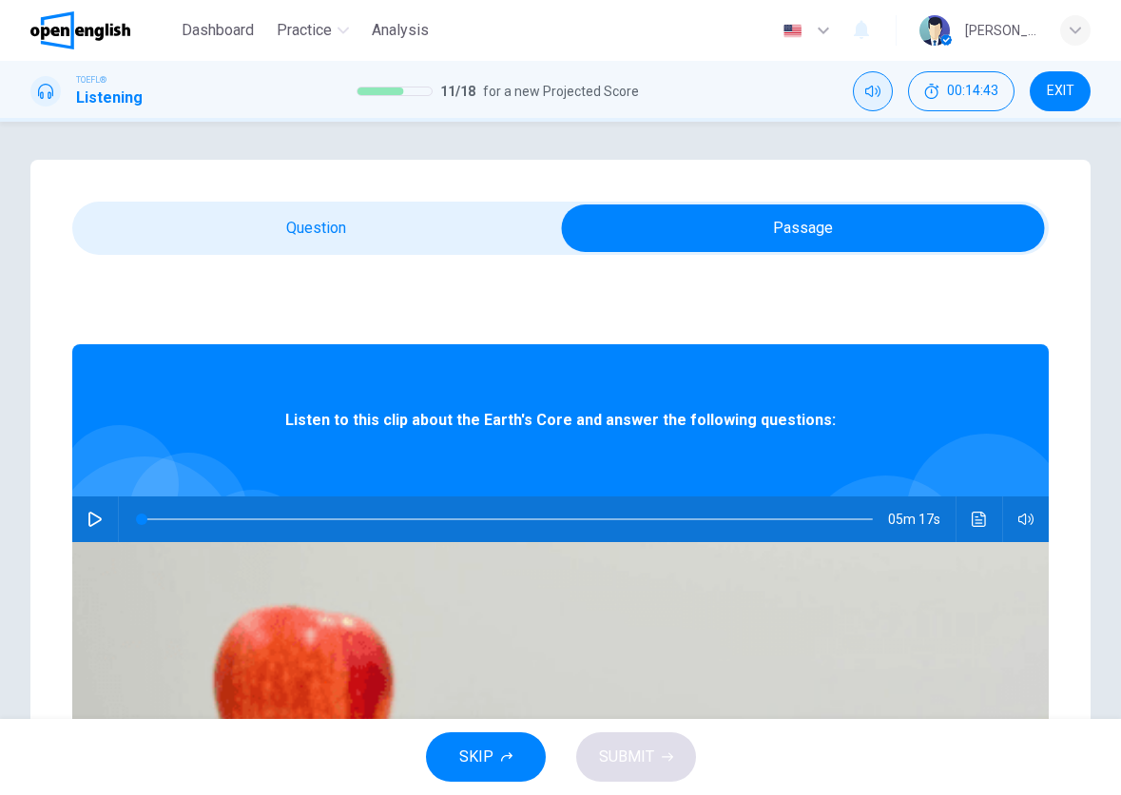
click at [110, 524] on button "button" at bounding box center [95, 519] width 30 height 46
type input "*"
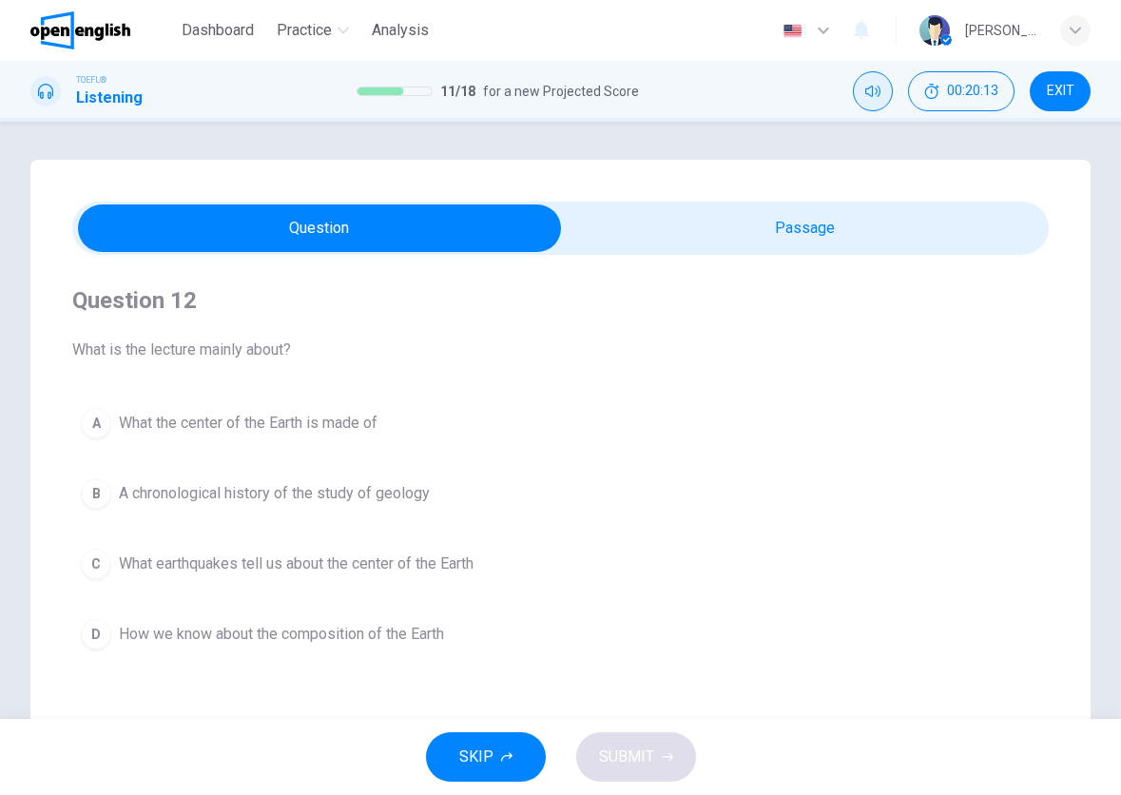
click at [272, 643] on span "How we know about the composition of the Earth" at bounding box center [281, 634] width 325 height 23
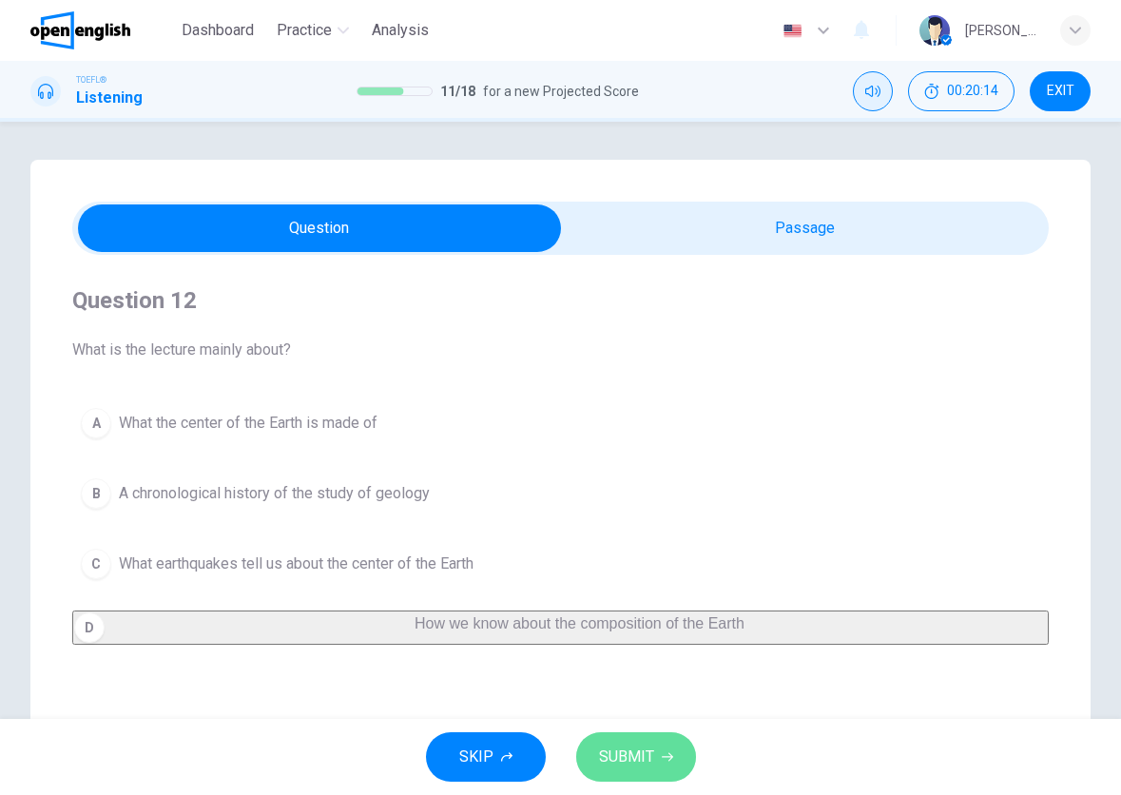
click at [662, 753] on icon "button" at bounding box center [667, 756] width 11 height 11
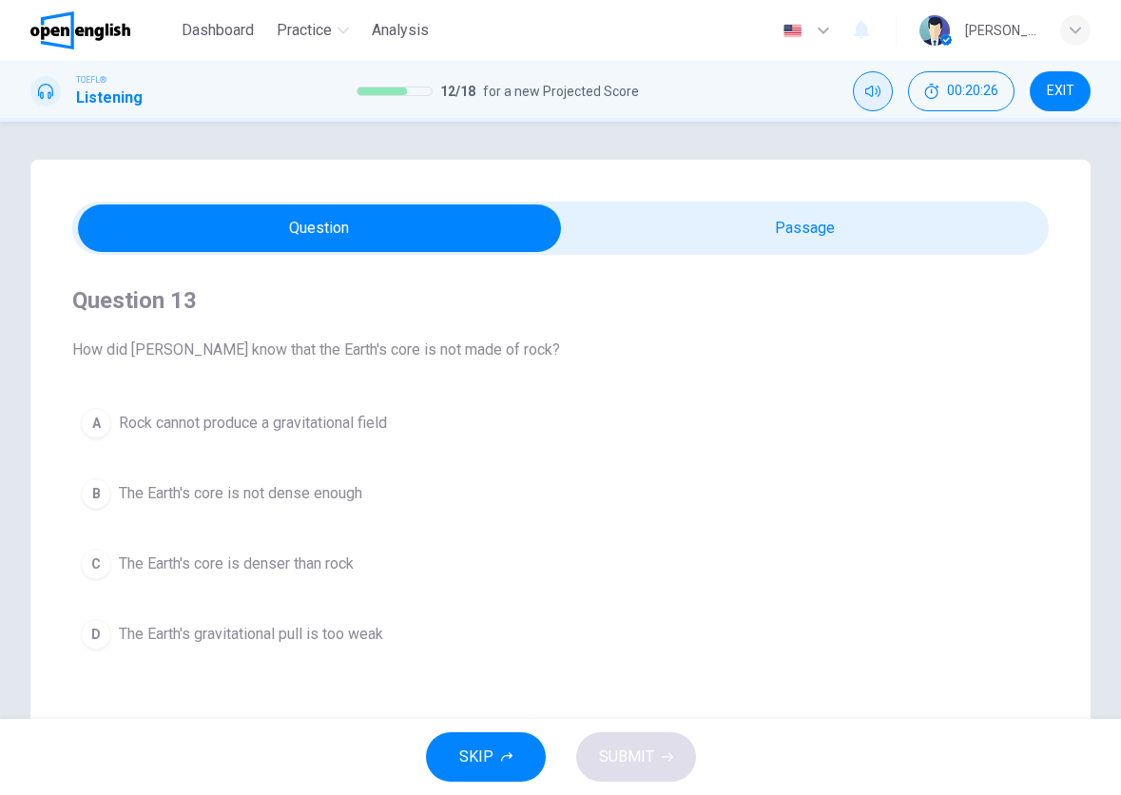
click at [230, 499] on span "The Earth's core is not dense enough" at bounding box center [240, 493] width 243 height 23
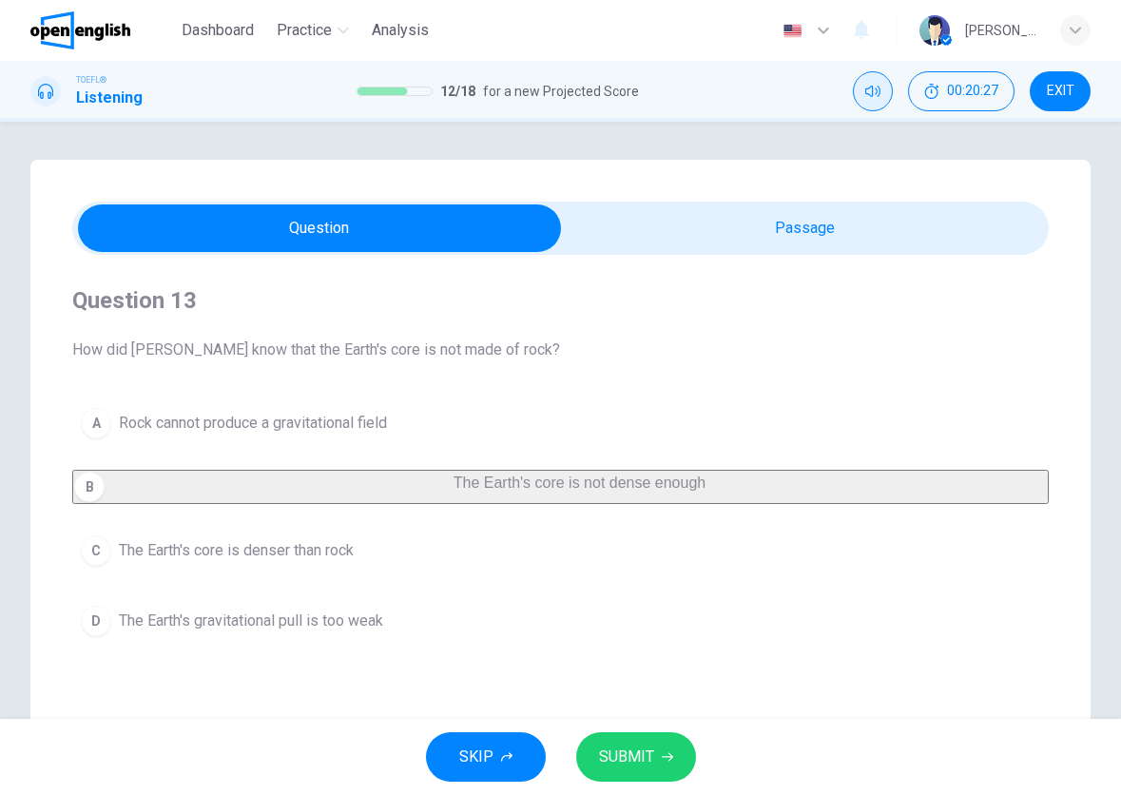
click at [623, 740] on button "SUBMIT" at bounding box center [636, 756] width 120 height 49
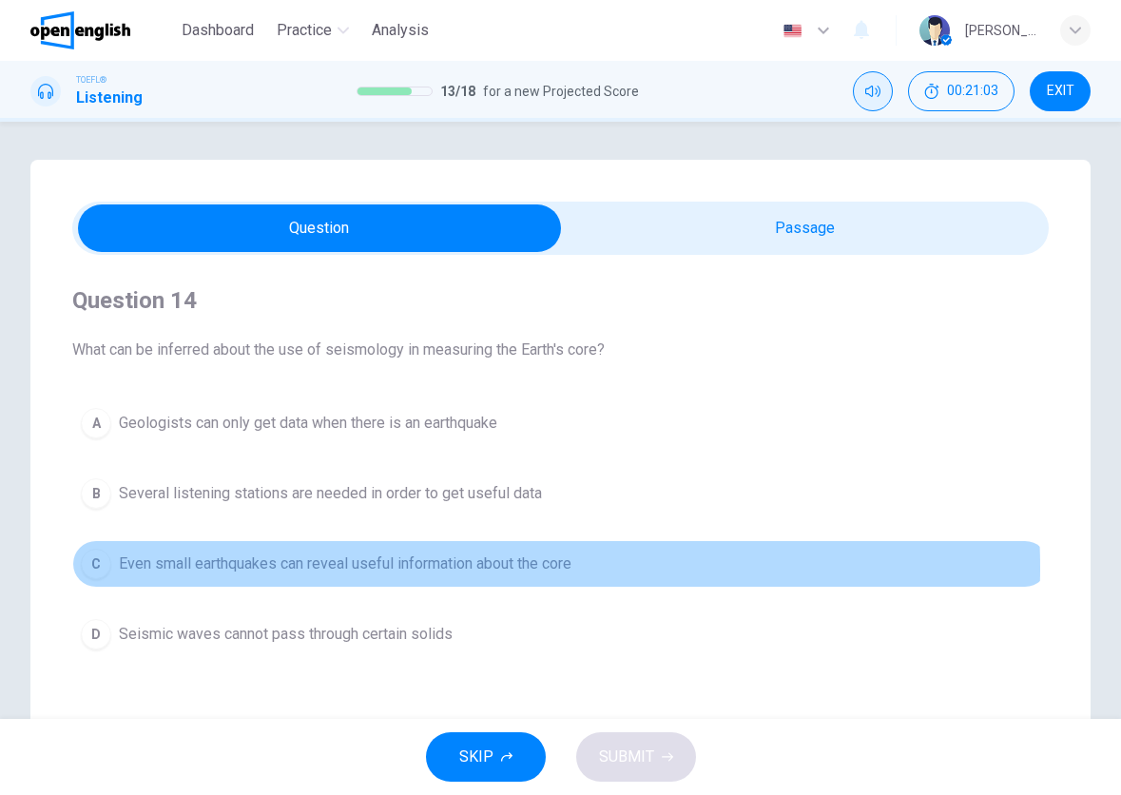
click at [492, 568] on span "Even small earthquakes can reveal useful information about the core" at bounding box center [345, 564] width 453 height 23
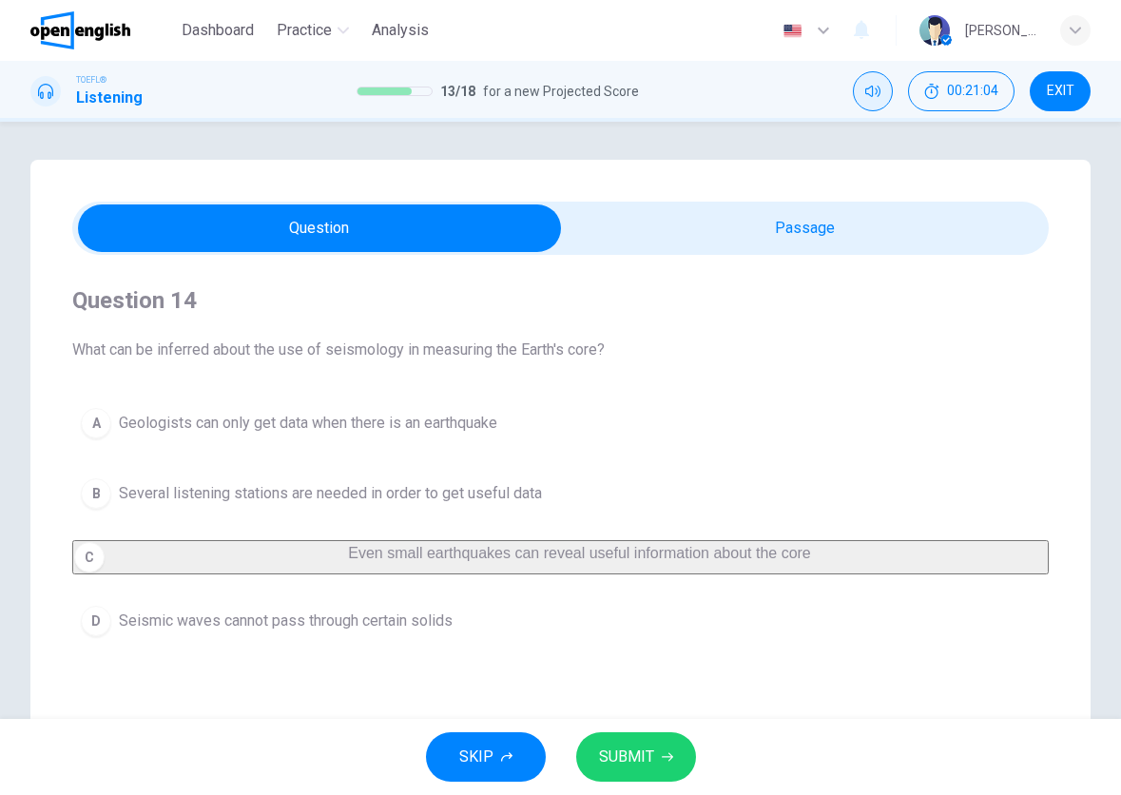
click at [684, 746] on button "SUBMIT" at bounding box center [636, 756] width 120 height 49
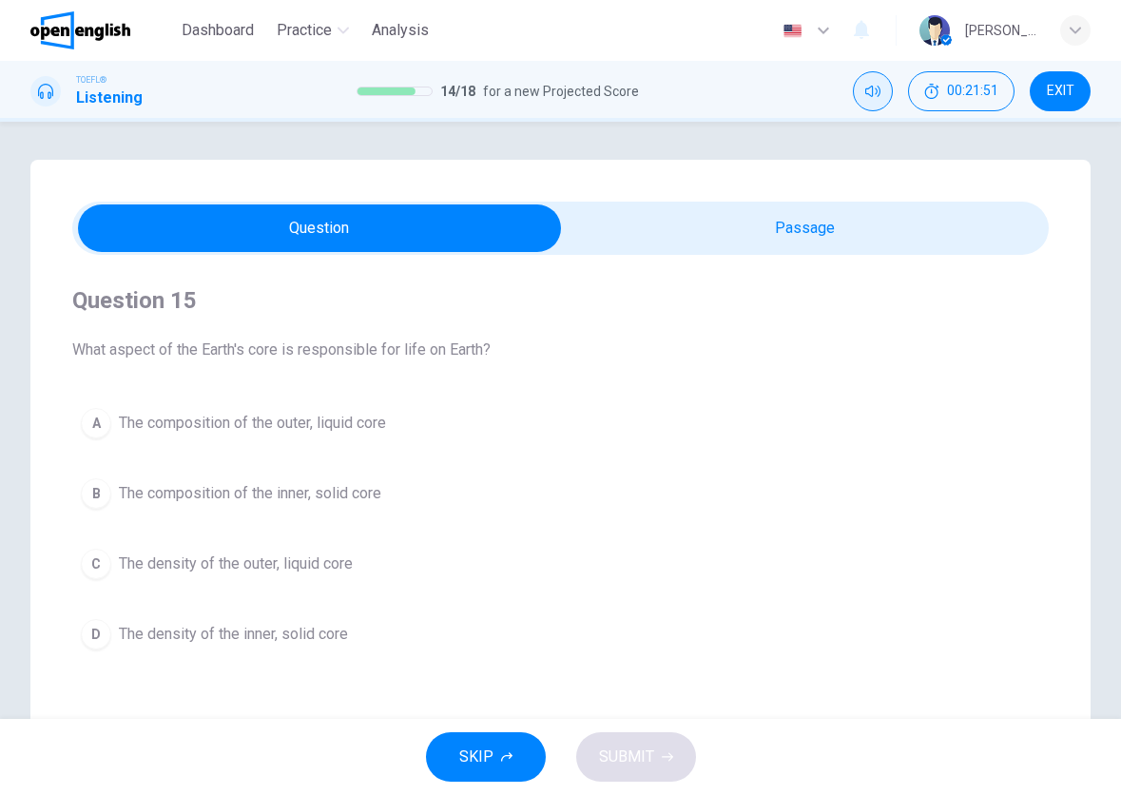
click at [303, 418] on span "The composition of the outer, liquid core" at bounding box center [252, 423] width 267 height 23
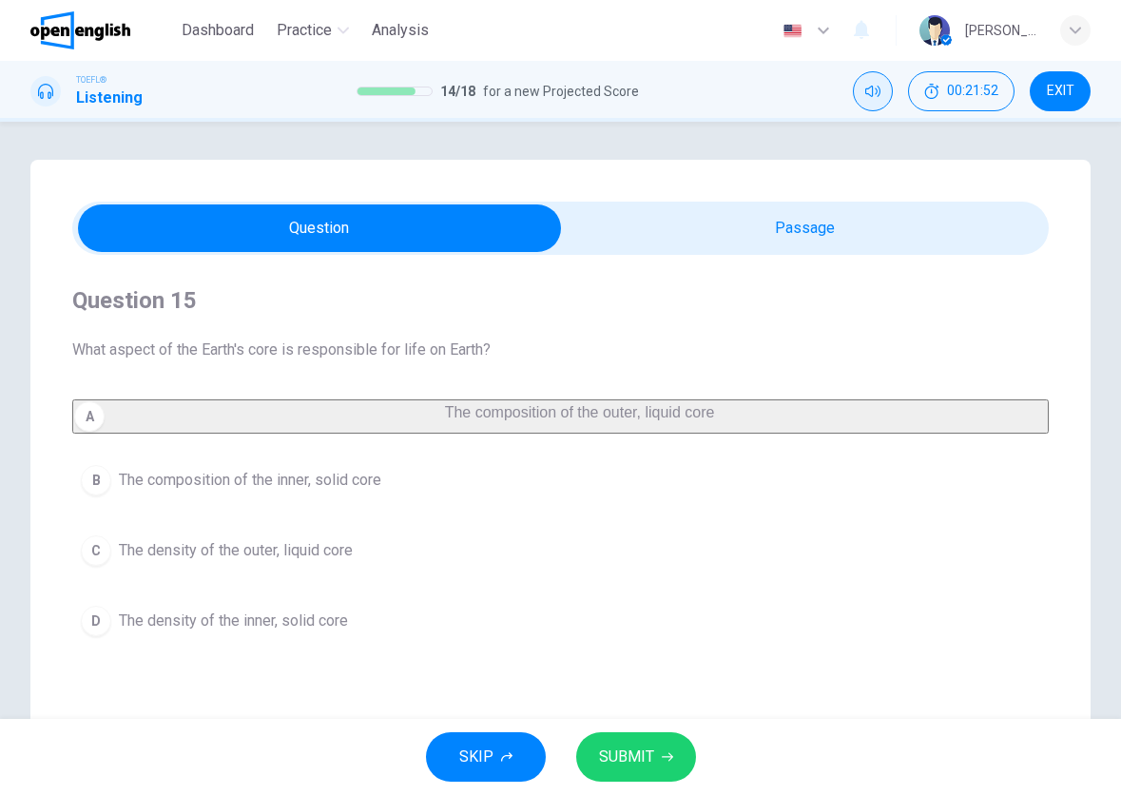
click at [651, 748] on span "SUBMIT" at bounding box center [626, 757] width 55 height 27
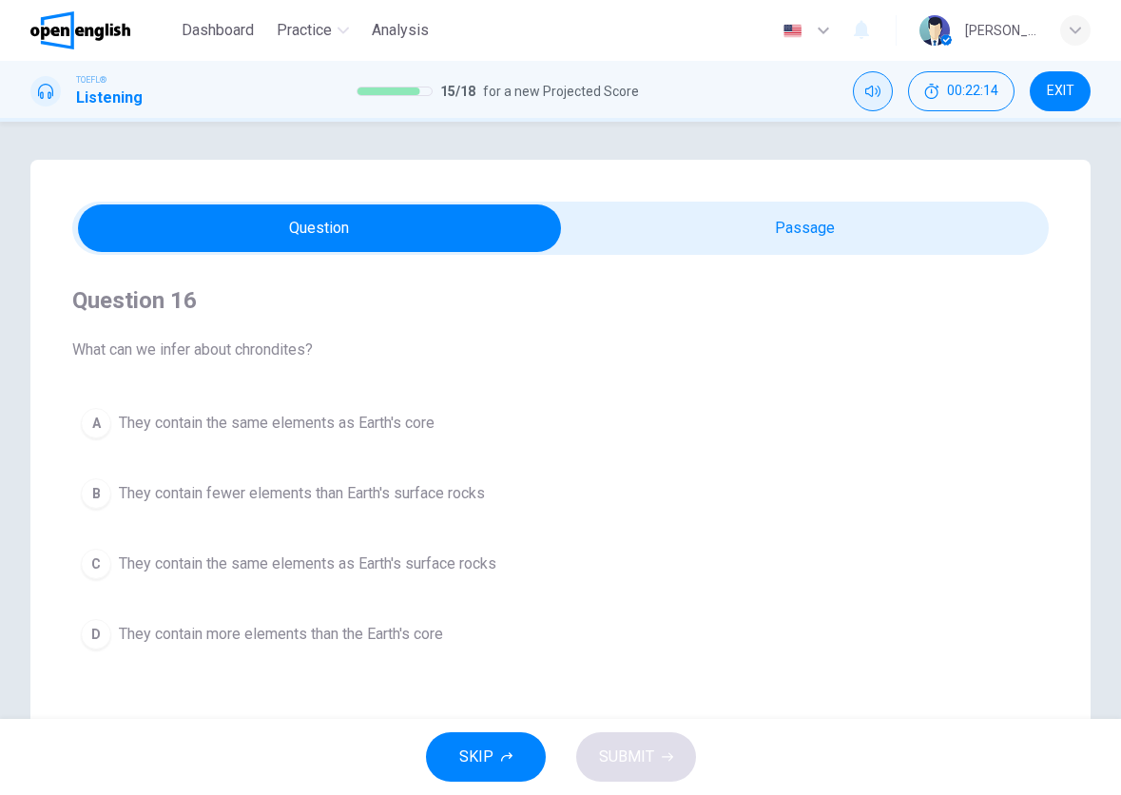
click at [498, 502] on button "B They contain fewer elements than Earth's surface rocks" at bounding box center [560, 494] width 977 height 48
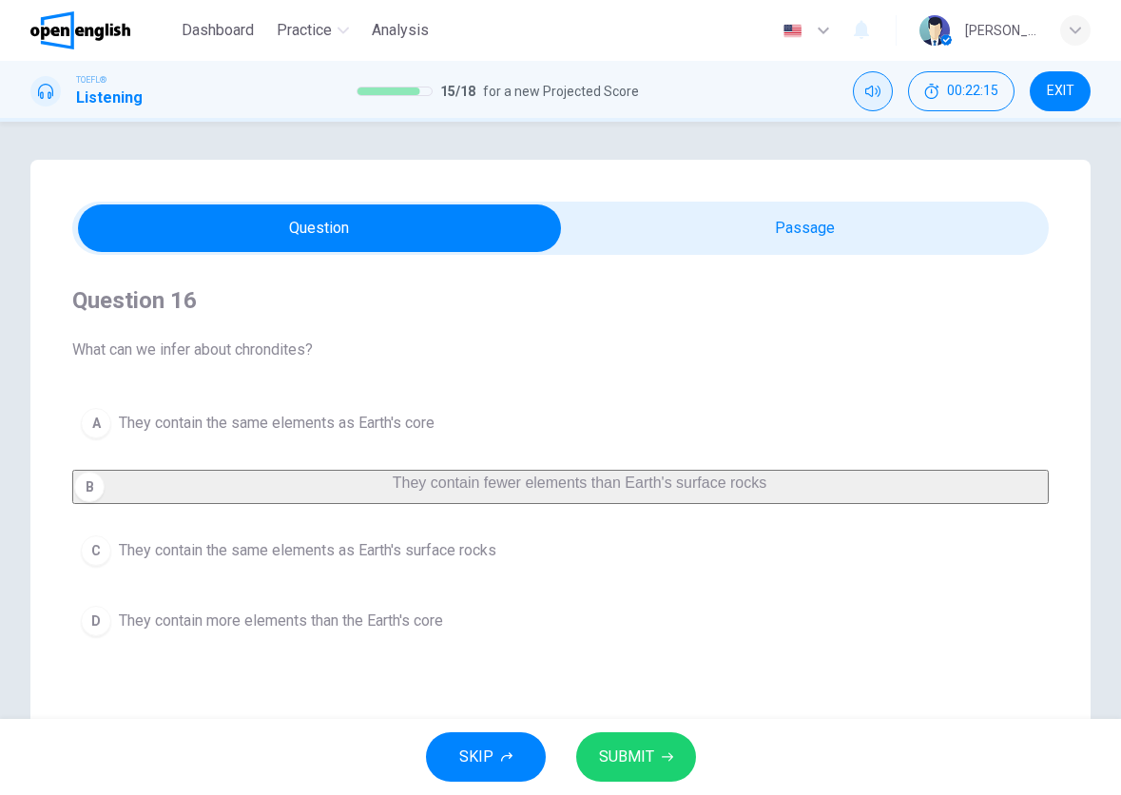
click at [617, 769] on button "SUBMIT" at bounding box center [636, 756] width 120 height 49
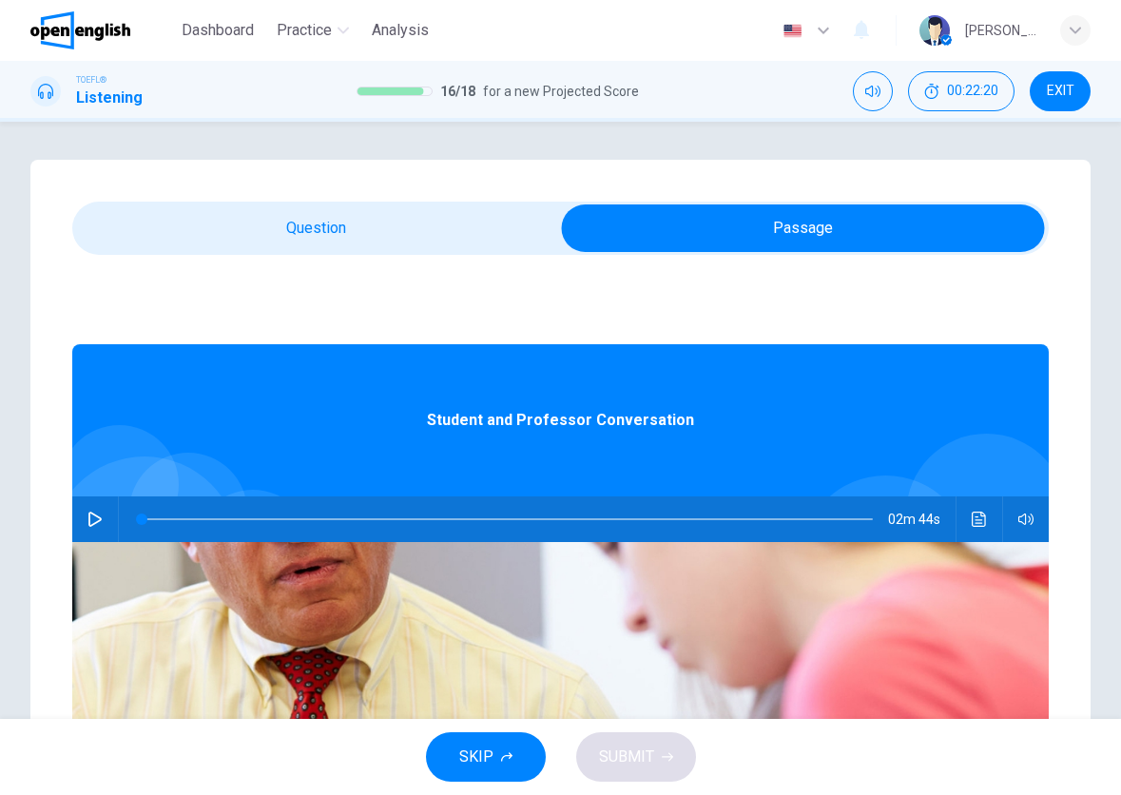
click at [361, 514] on div "02m 44s" at bounding box center [560, 519] width 977 height 46
click at [110, 518] on button "button" at bounding box center [95, 519] width 30 height 46
click at [489, 752] on span "SKIP" at bounding box center [476, 757] width 34 height 27
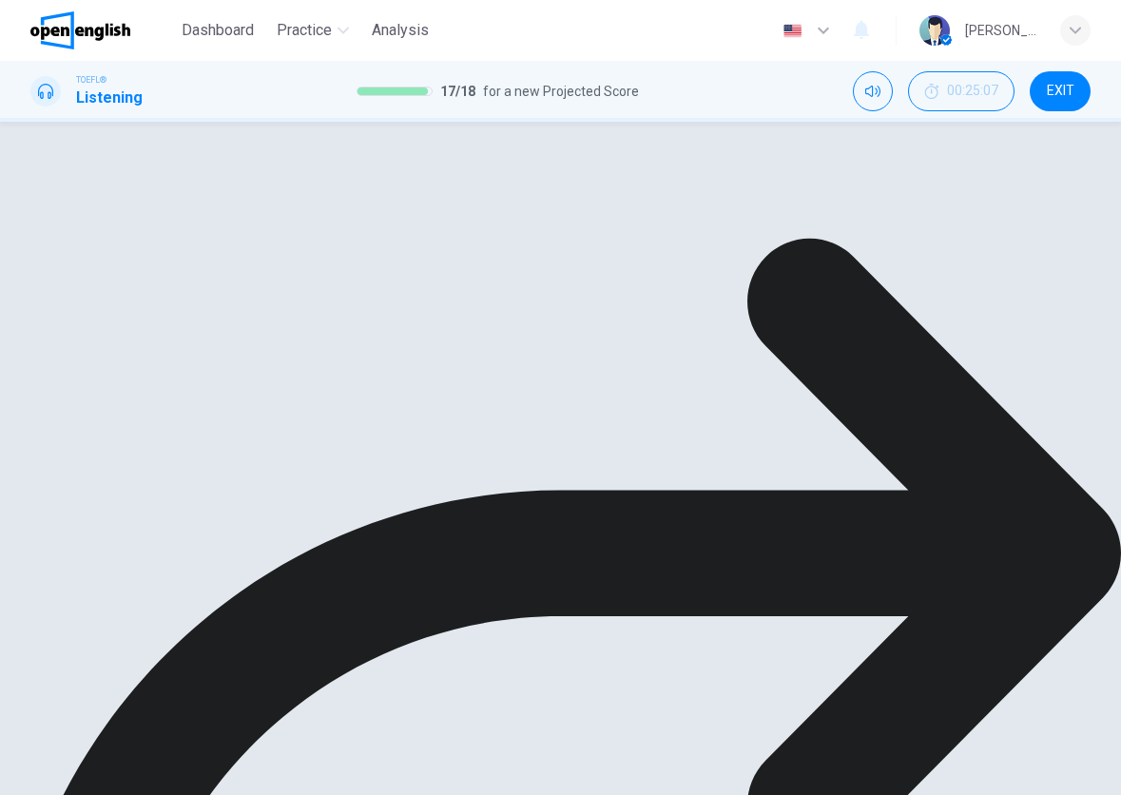
click at [349, 280] on div "Question 17 Why does the student go to see the professor? A To get a recommenda…" at bounding box center [560, 542] width 1060 height 765
click at [289, 605] on div "A To get a recommendation for medical school B To ask about changing advisors C…" at bounding box center [560, 501] width 977 height 205
click at [95, 605] on div "A To get a recommendation for medical school B To ask about changing advisors C…" at bounding box center [560, 501] width 977 height 205
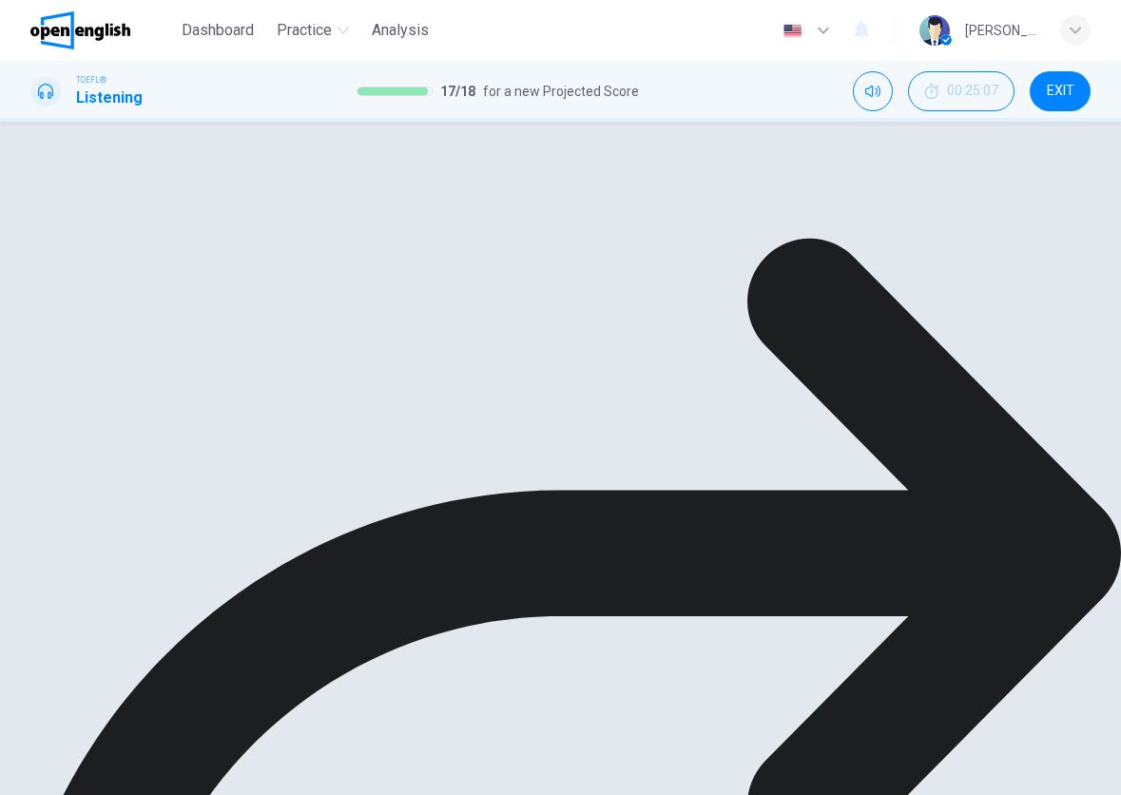
click at [159, 362] on div "A To get a recommendation for medical school B To ask about changing advisors C…" at bounding box center [560, 259] width 977 height 205
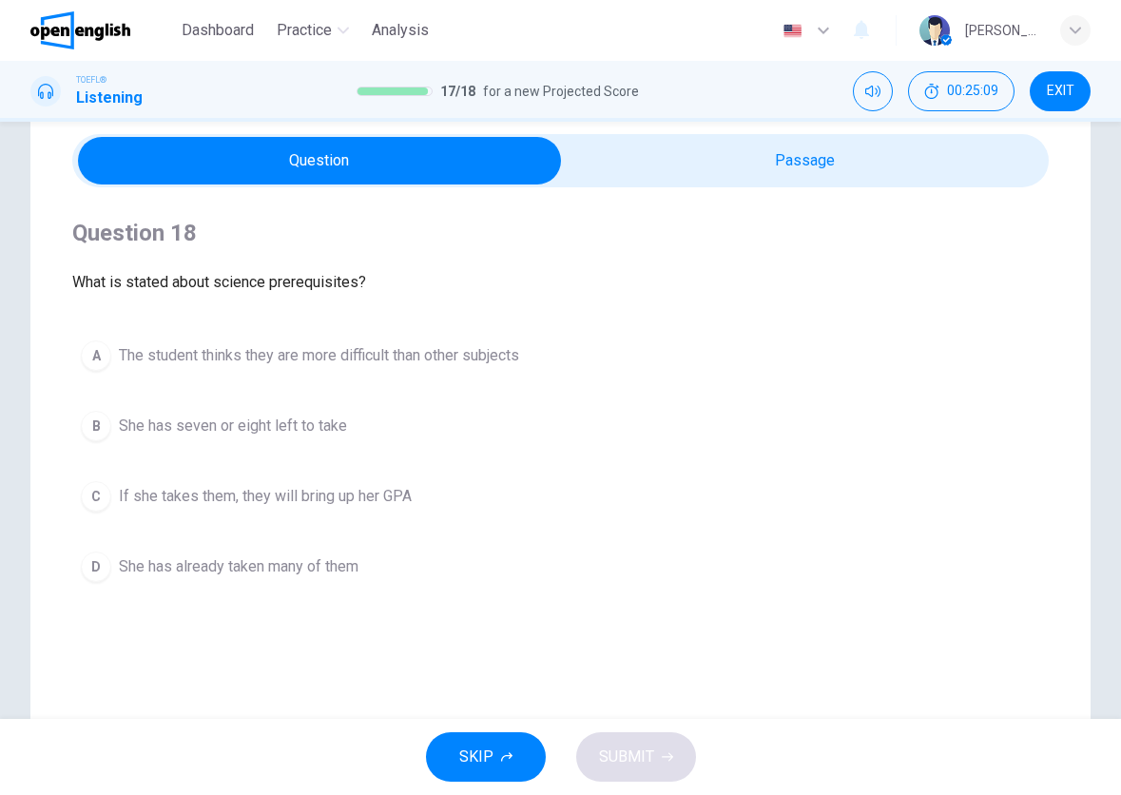
scroll to position [67, 0]
click at [457, 365] on span "The student thinks they are more difficult than other subjects" at bounding box center [319, 356] width 400 height 23
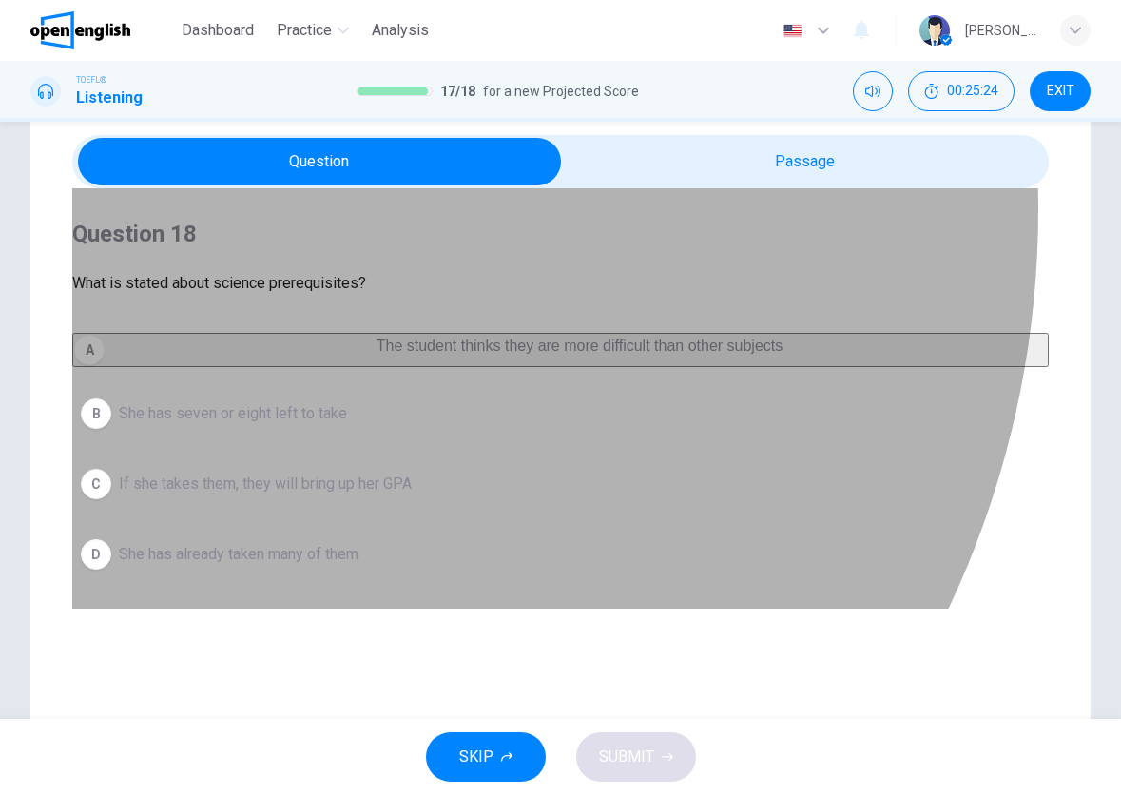
click at [105, 355] on div "A" at bounding box center [89, 350] width 30 height 30
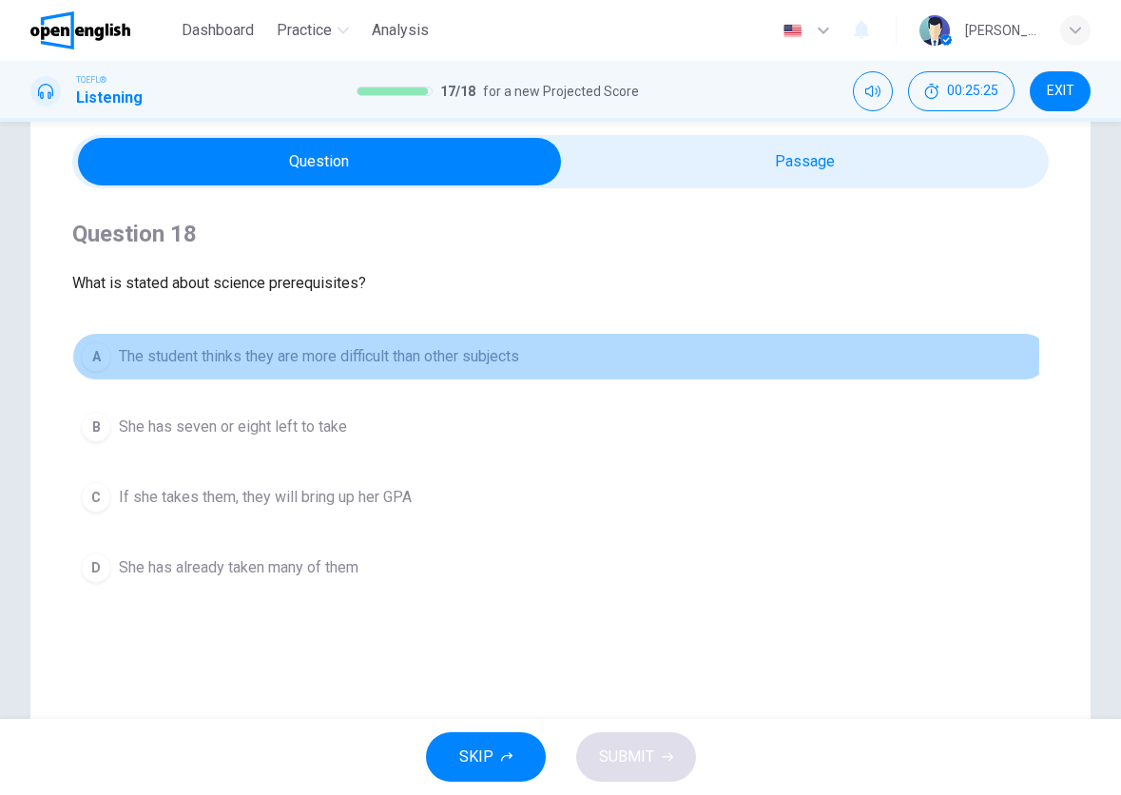
click at [107, 355] on div "A" at bounding box center [96, 356] width 30 height 30
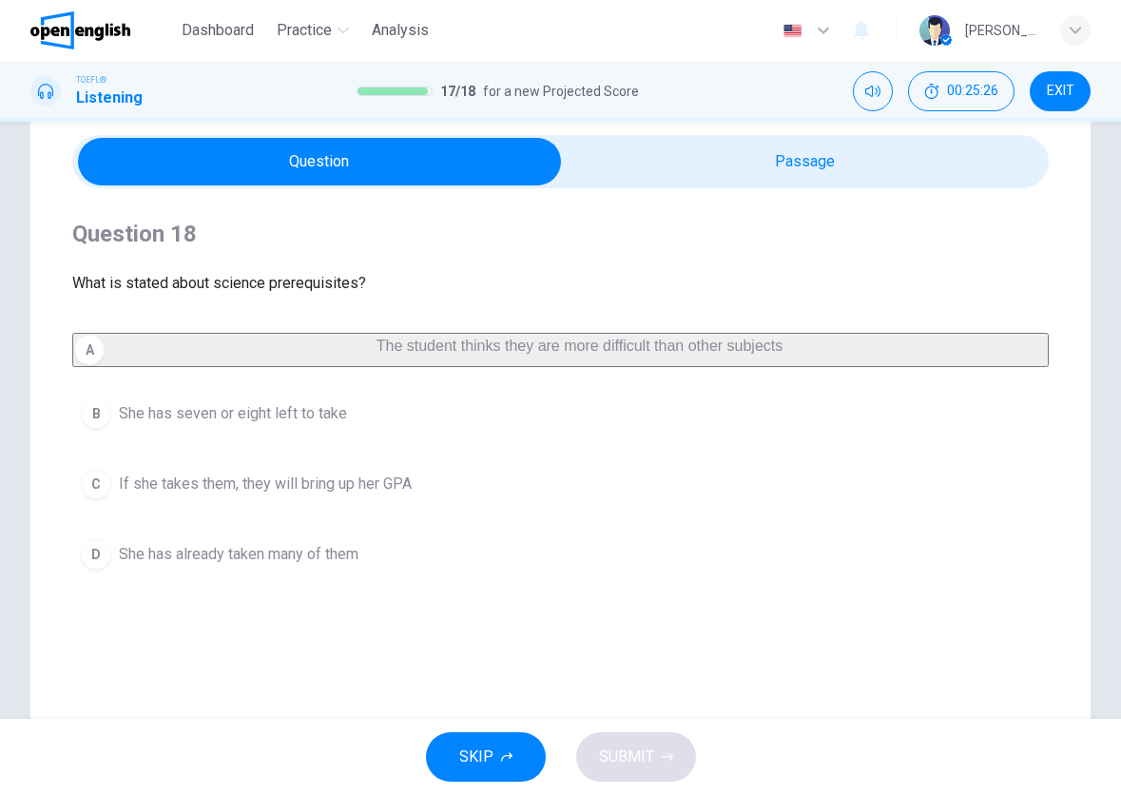
click at [611, 741] on div "SKIP SUBMIT" at bounding box center [560, 757] width 1121 height 76
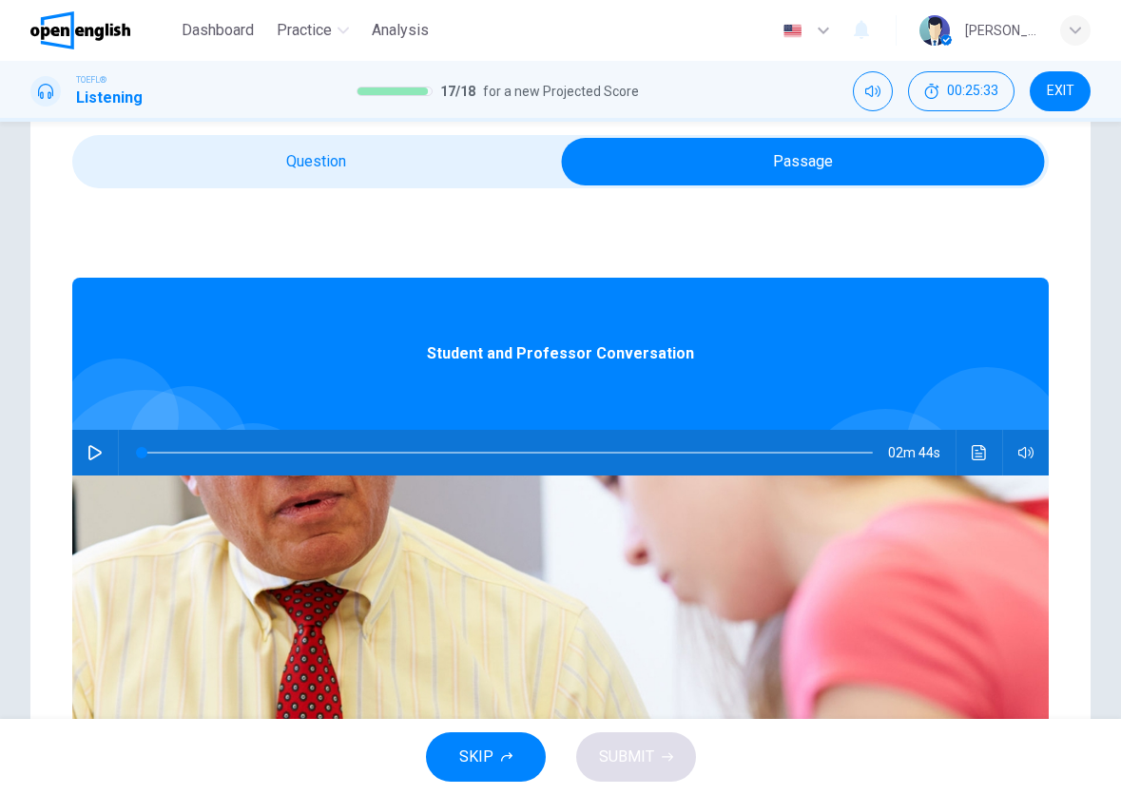
click at [102, 455] on icon "button" at bounding box center [94, 452] width 13 height 15
type input "*"
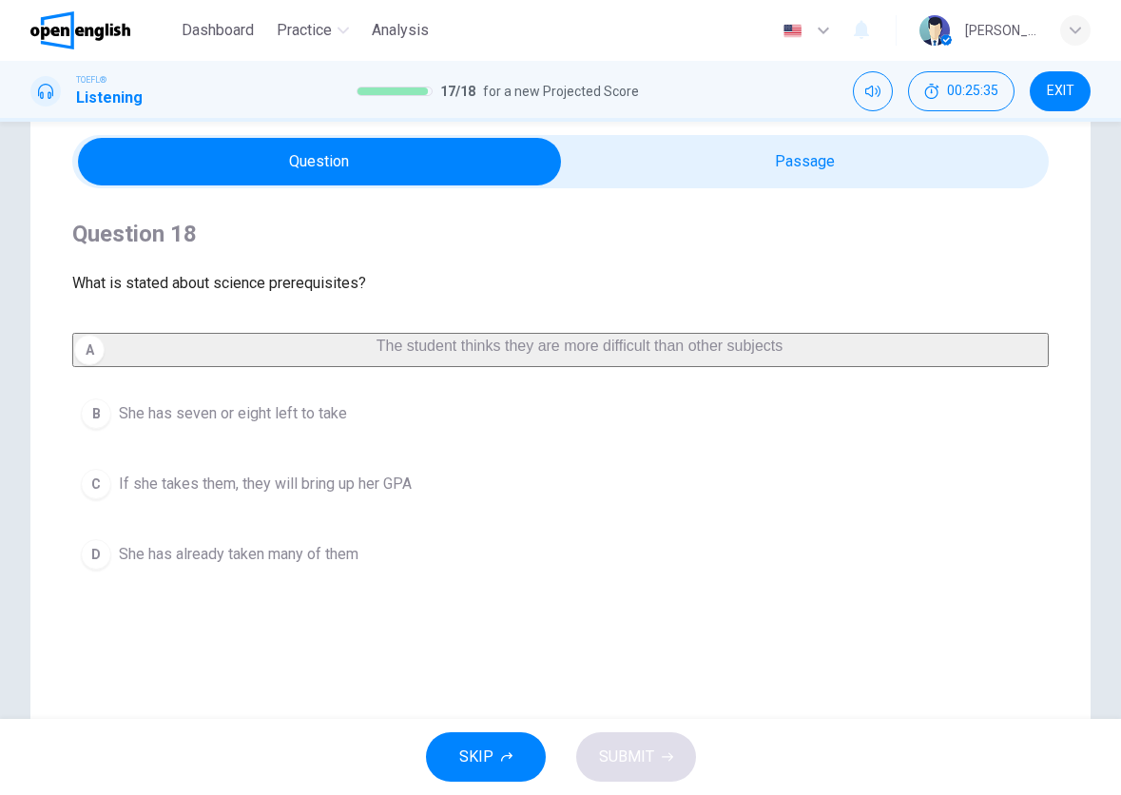
click at [377, 354] on span "The student thinks they are more difficult than other subjects" at bounding box center [580, 346] width 407 height 16
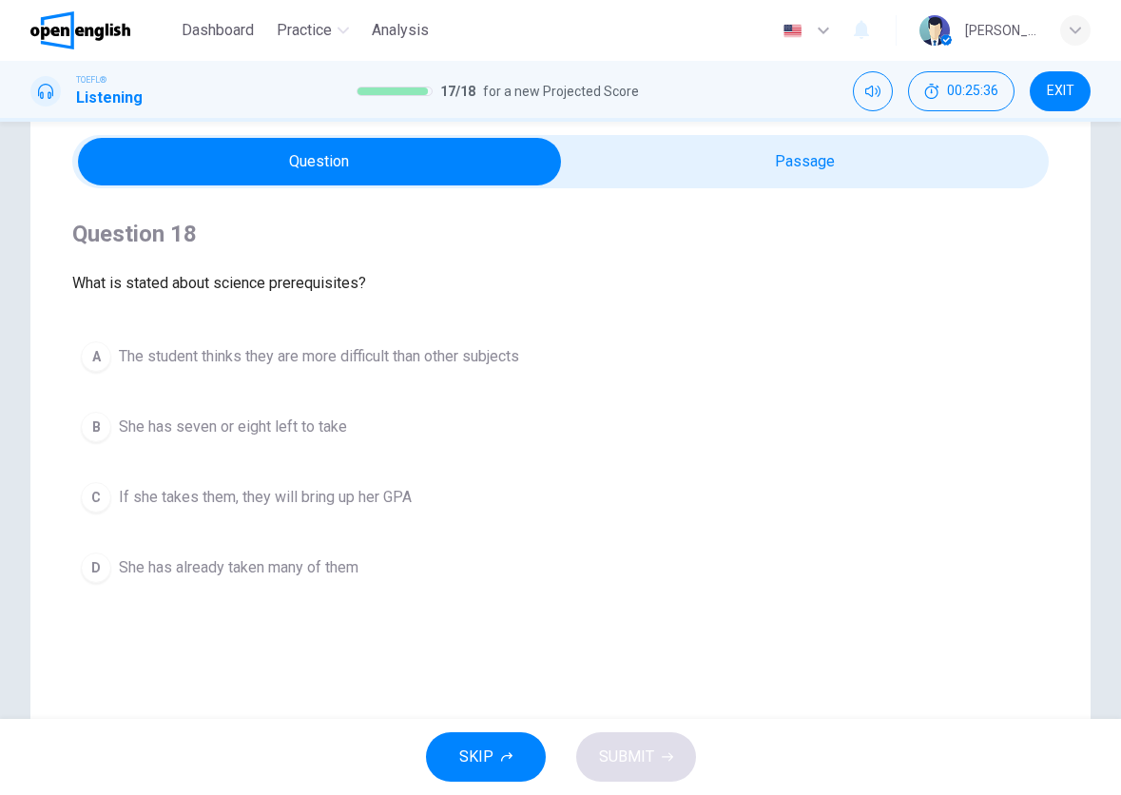
click at [289, 360] on span "The student thinks they are more difficult than other subjects" at bounding box center [319, 356] width 400 height 23
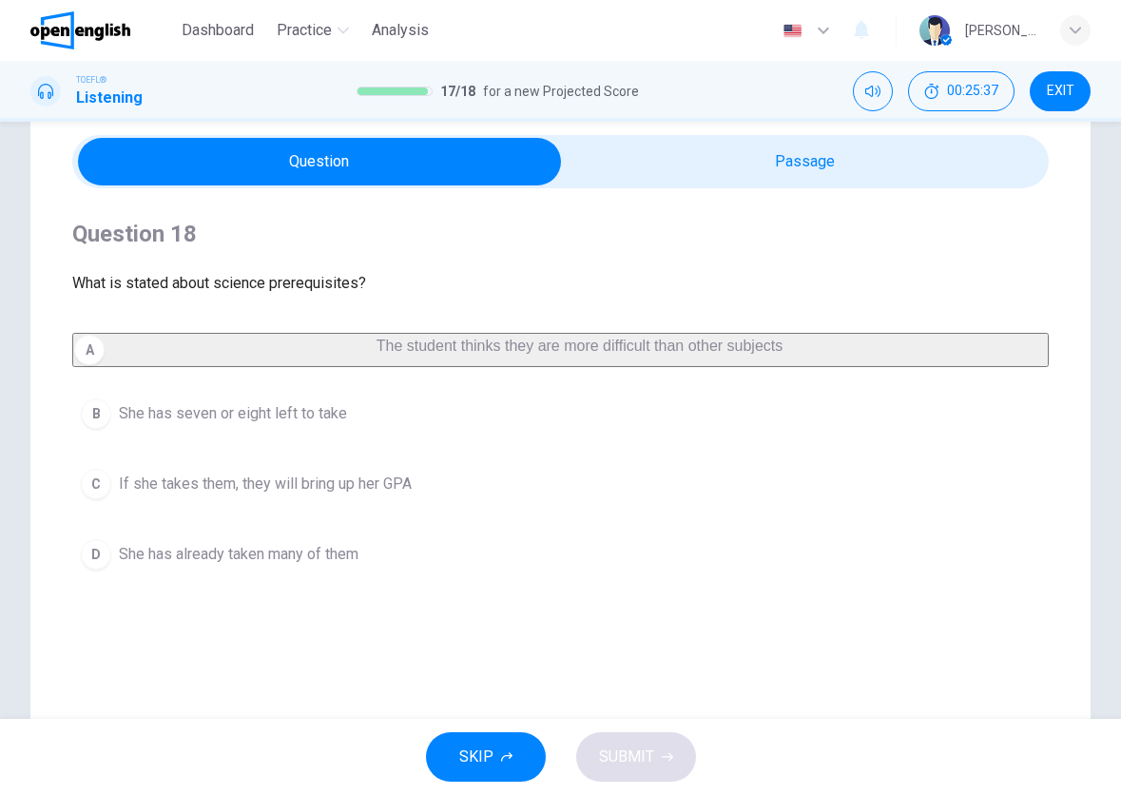
click at [377, 354] on span "The student thinks they are more difficult than other subjects" at bounding box center [580, 346] width 407 height 16
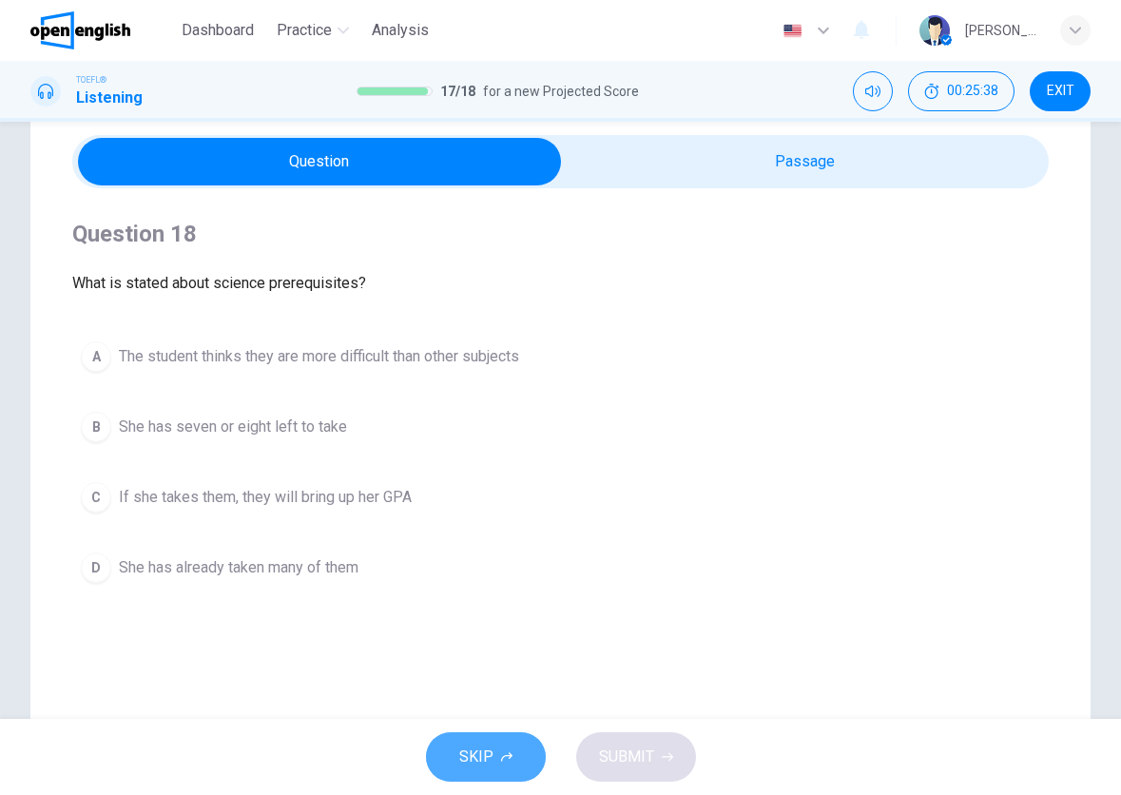
click at [494, 747] on button "SKIP" at bounding box center [486, 756] width 120 height 49
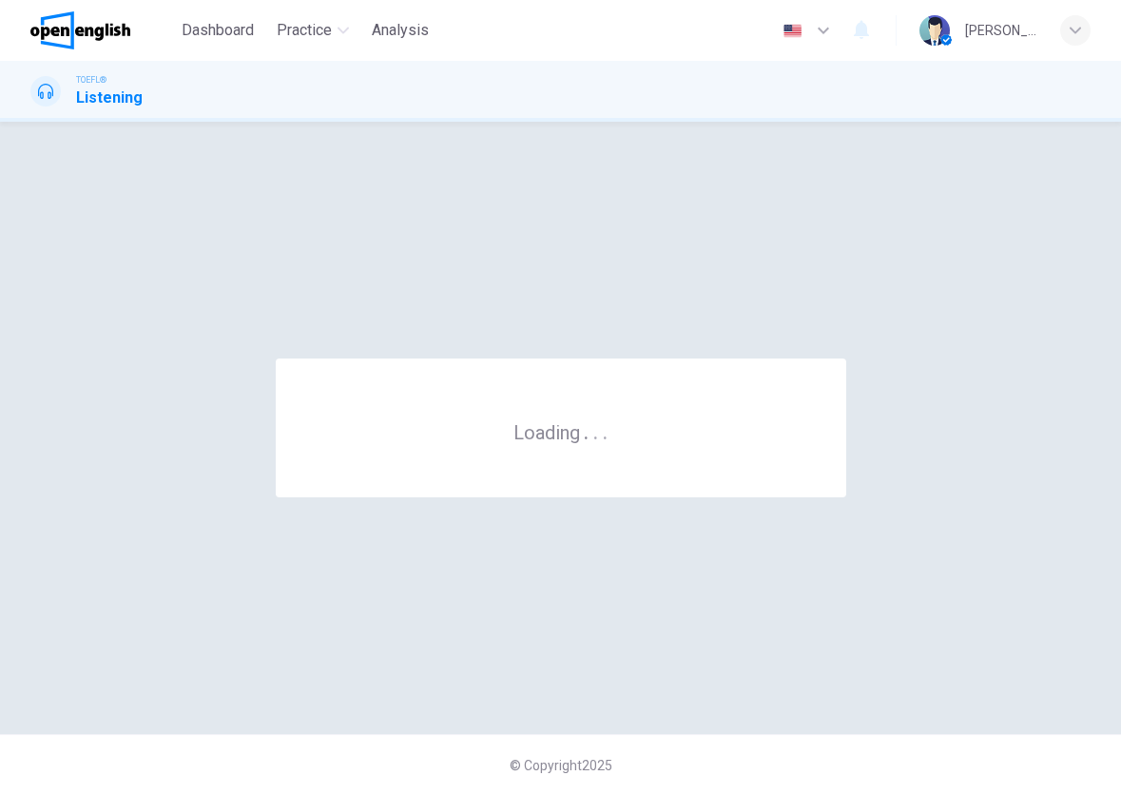
scroll to position [0, 0]
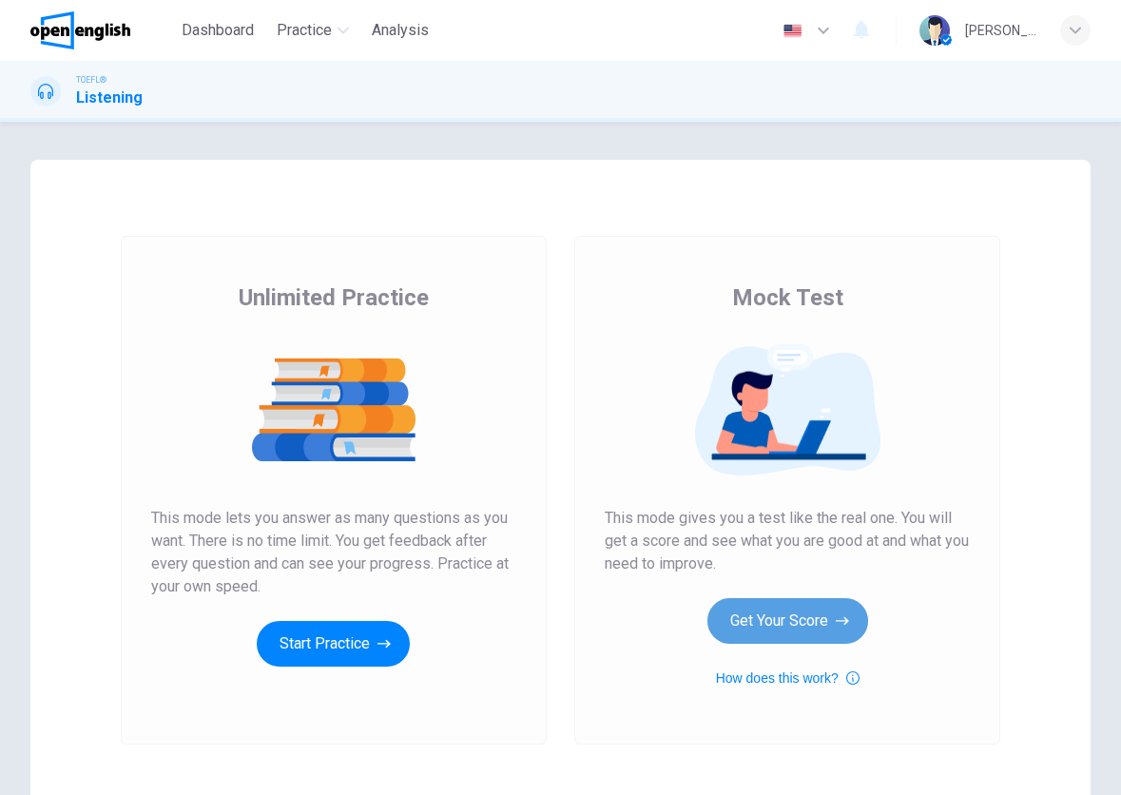
click at [756, 622] on button "Get Your Score" at bounding box center [788, 621] width 161 height 46
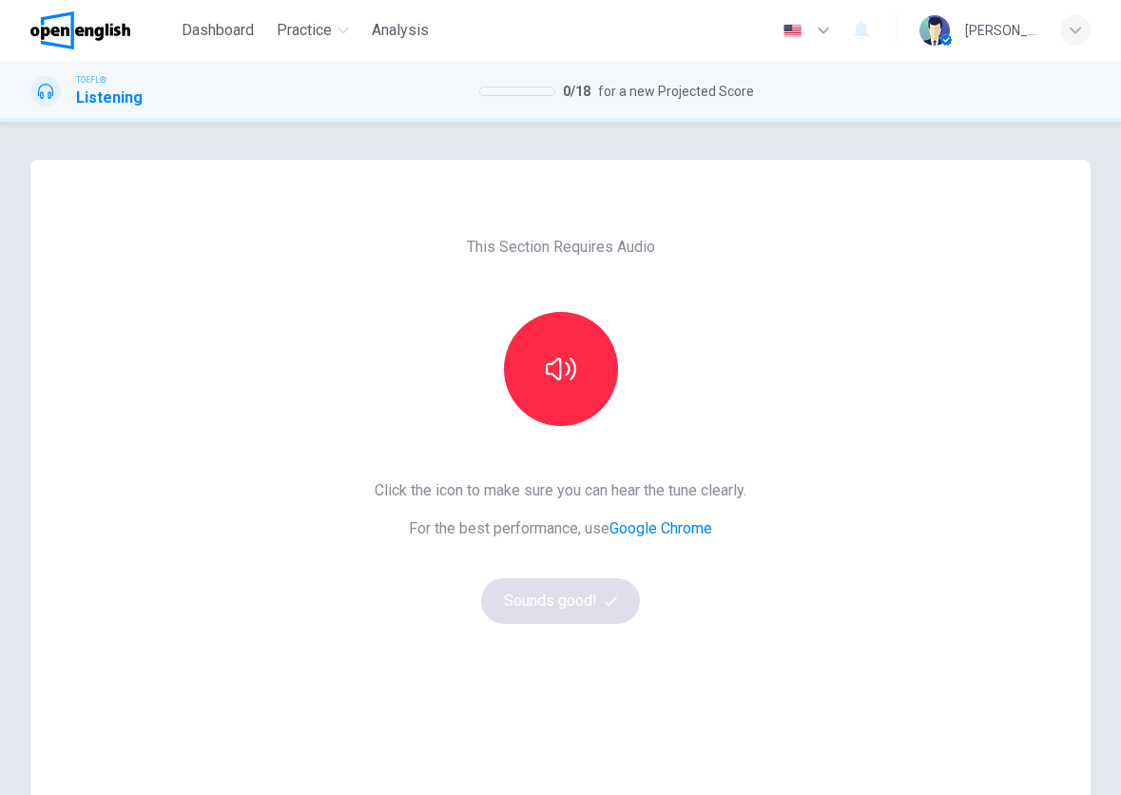
click at [575, 426] on div "This Section Requires Audio Click the icon to make sure you can hear the tune c…" at bounding box center [560, 490] width 402 height 661
click at [563, 364] on icon "button" at bounding box center [561, 369] width 30 height 23
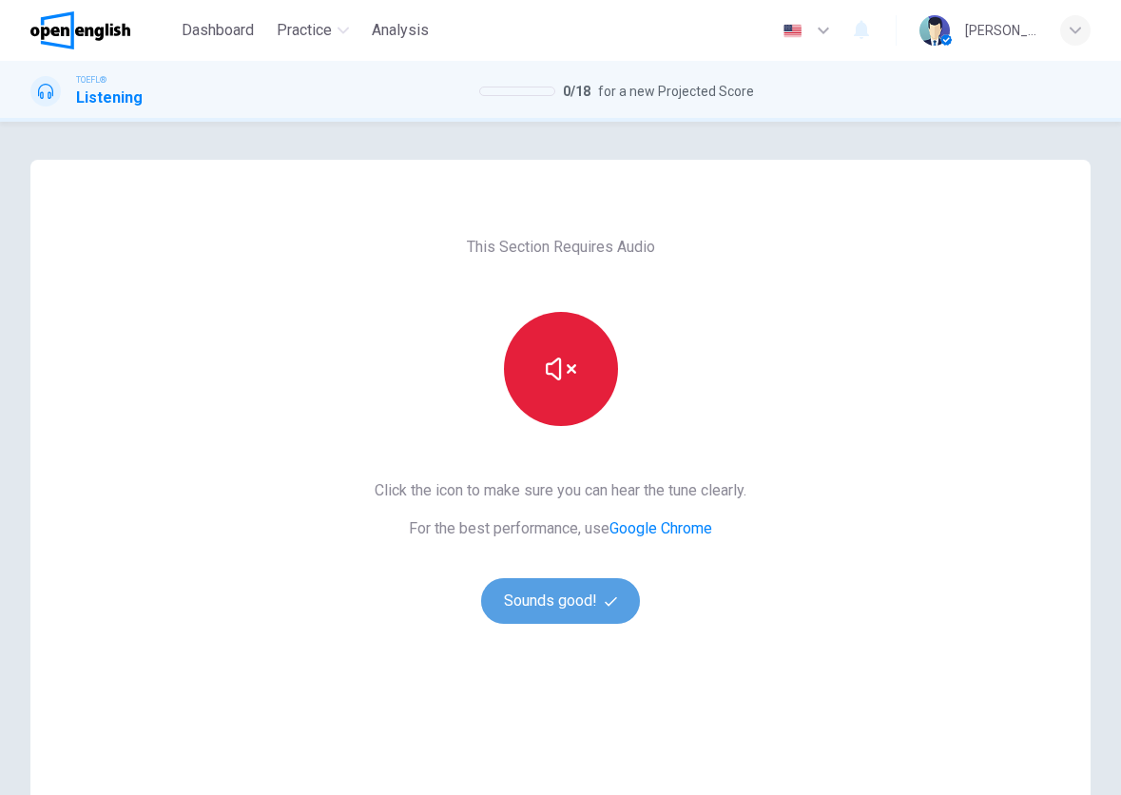
click at [561, 598] on button "Sounds good!" at bounding box center [561, 601] width 160 height 46
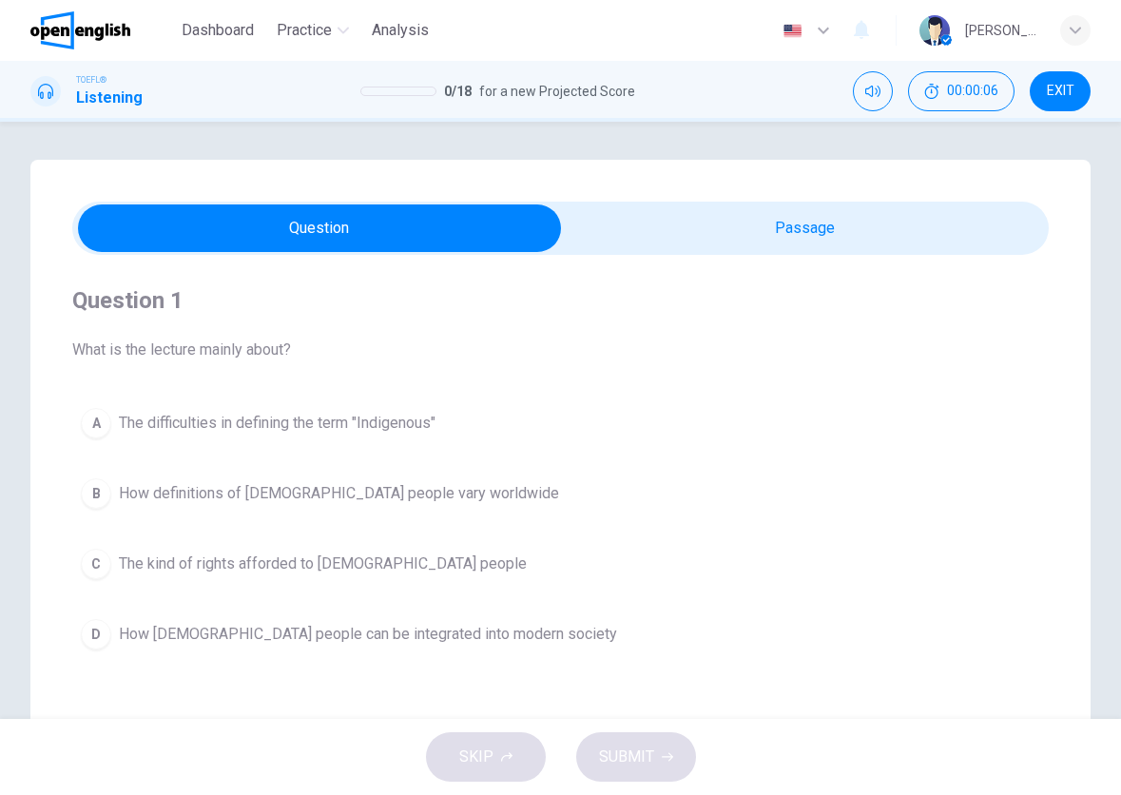
click at [1064, 72] on button "EXIT" at bounding box center [1060, 91] width 61 height 40
